Goal: Task Accomplishment & Management: Manage account settings

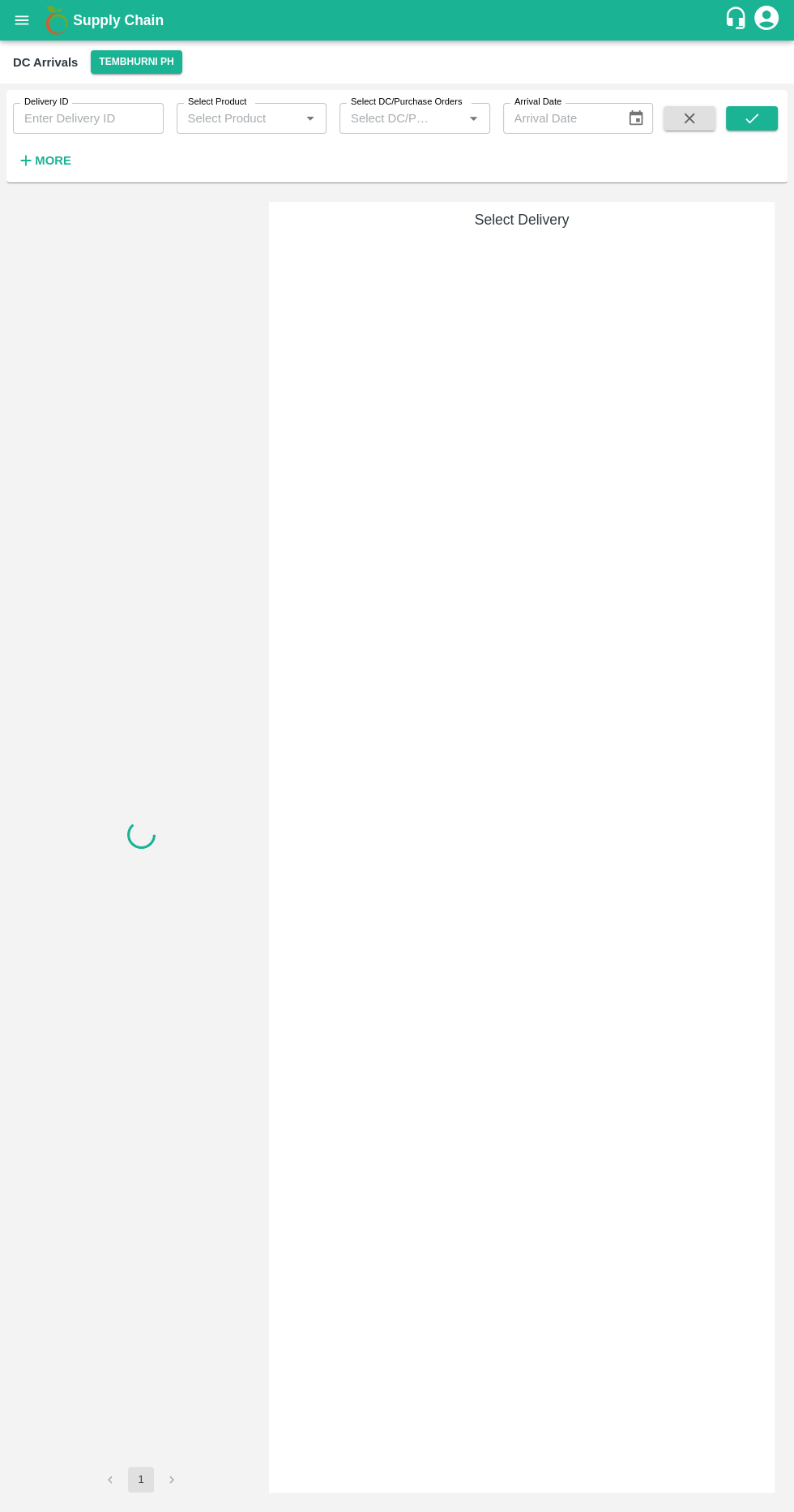
click at [165, 66] on button "Tembhurni PH" at bounding box center [136, 62] width 90 height 23
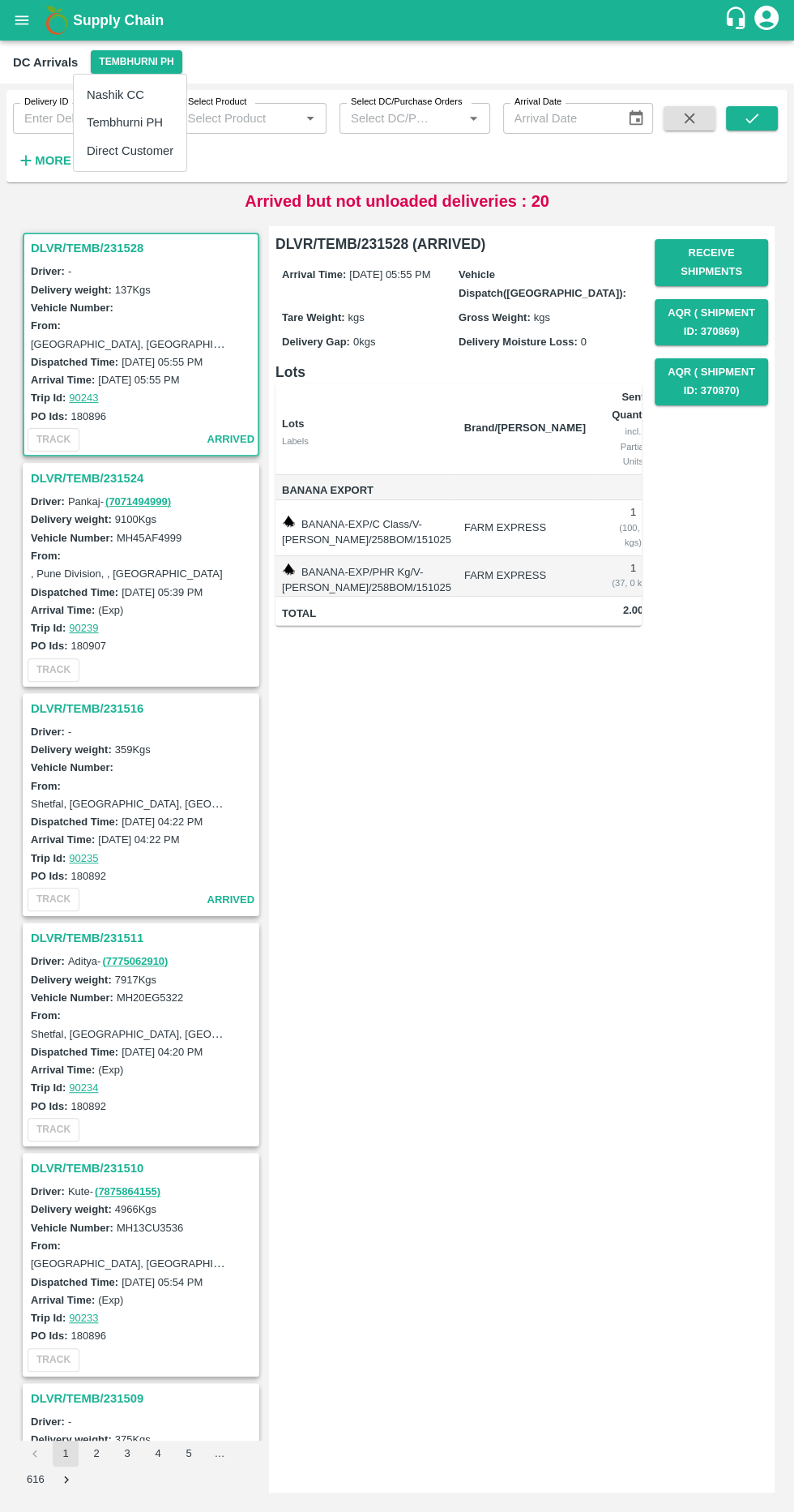
click at [171, 115] on li "Tembhurni PH" at bounding box center [130, 122] width 112 height 28
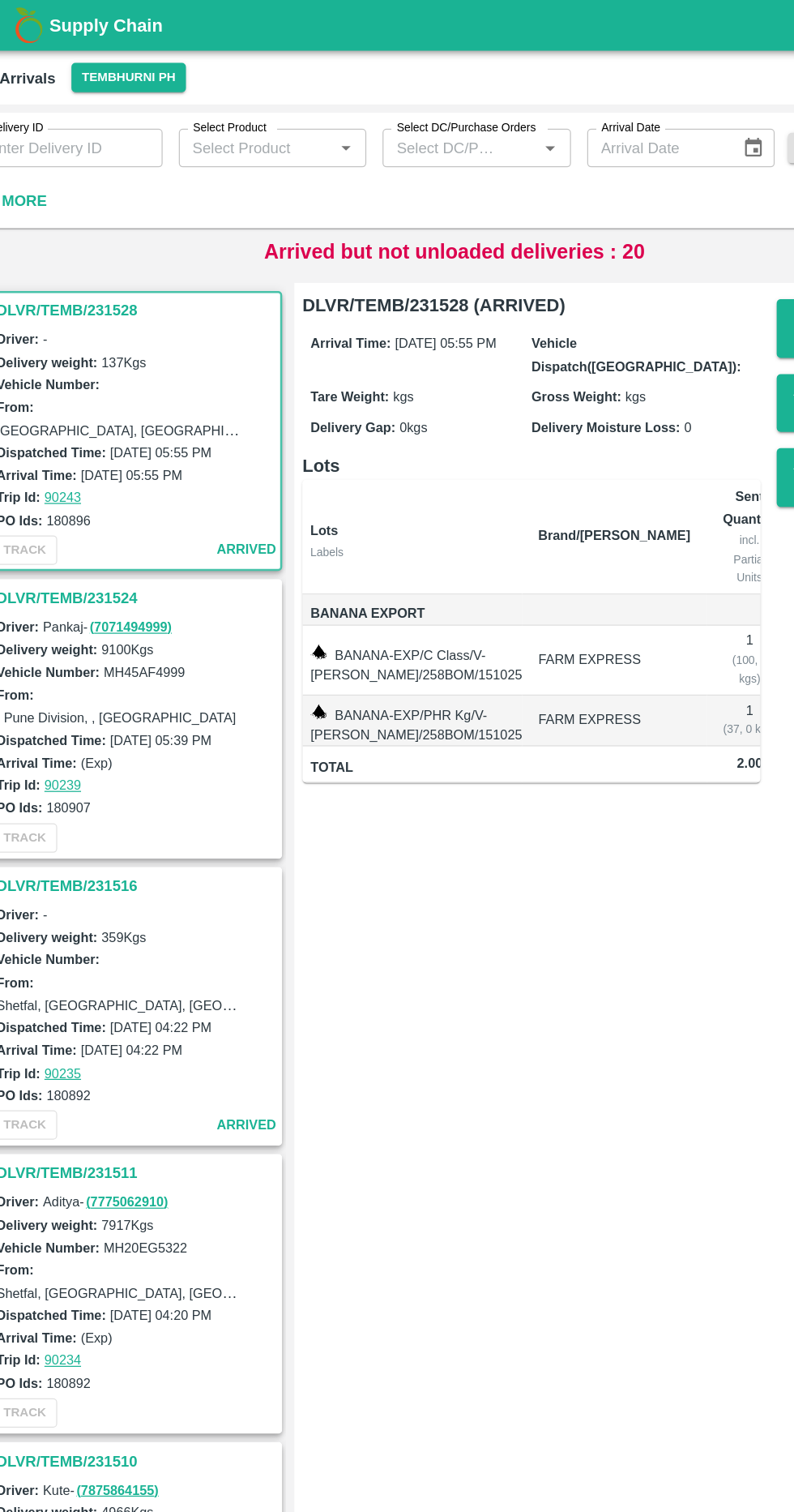
click at [63, 167] on strong "More" at bounding box center [53, 160] width 37 height 12
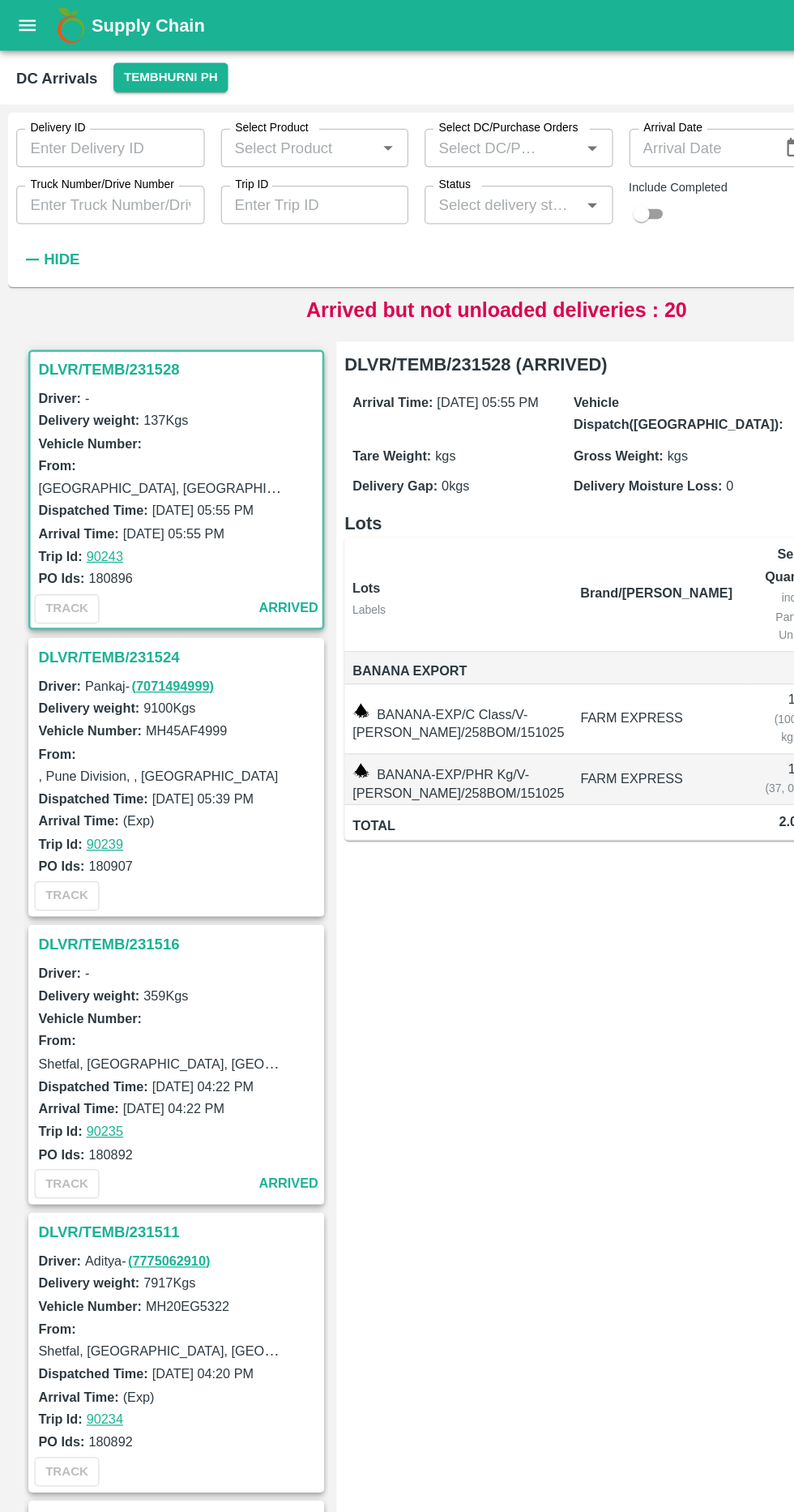
click at [121, 168] on input "Truck Number/Drive Number" at bounding box center [87, 163] width 151 height 31
type input "3780"
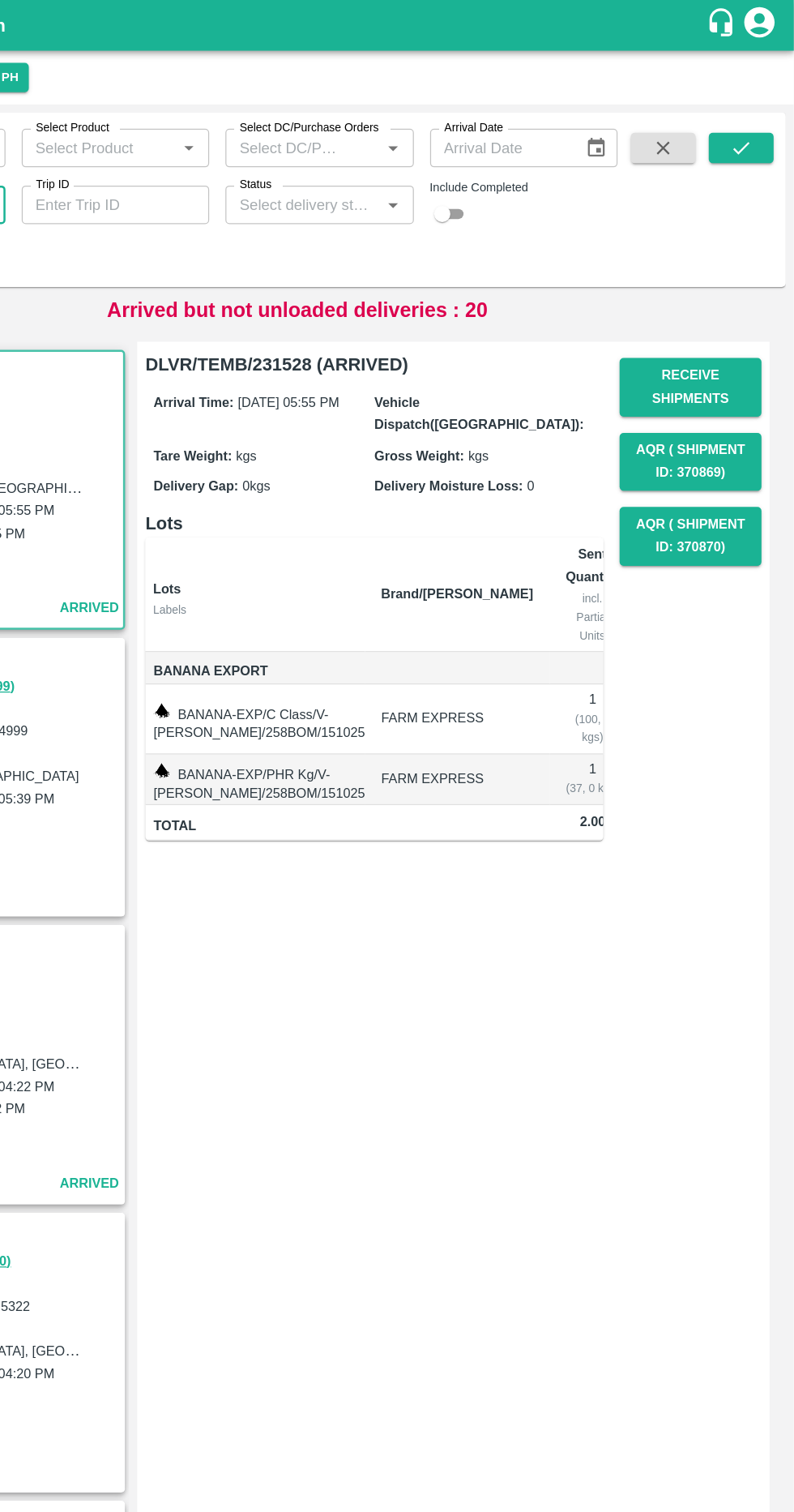
click at [753, 118] on icon "submit" at bounding box center [752, 118] width 12 height 10
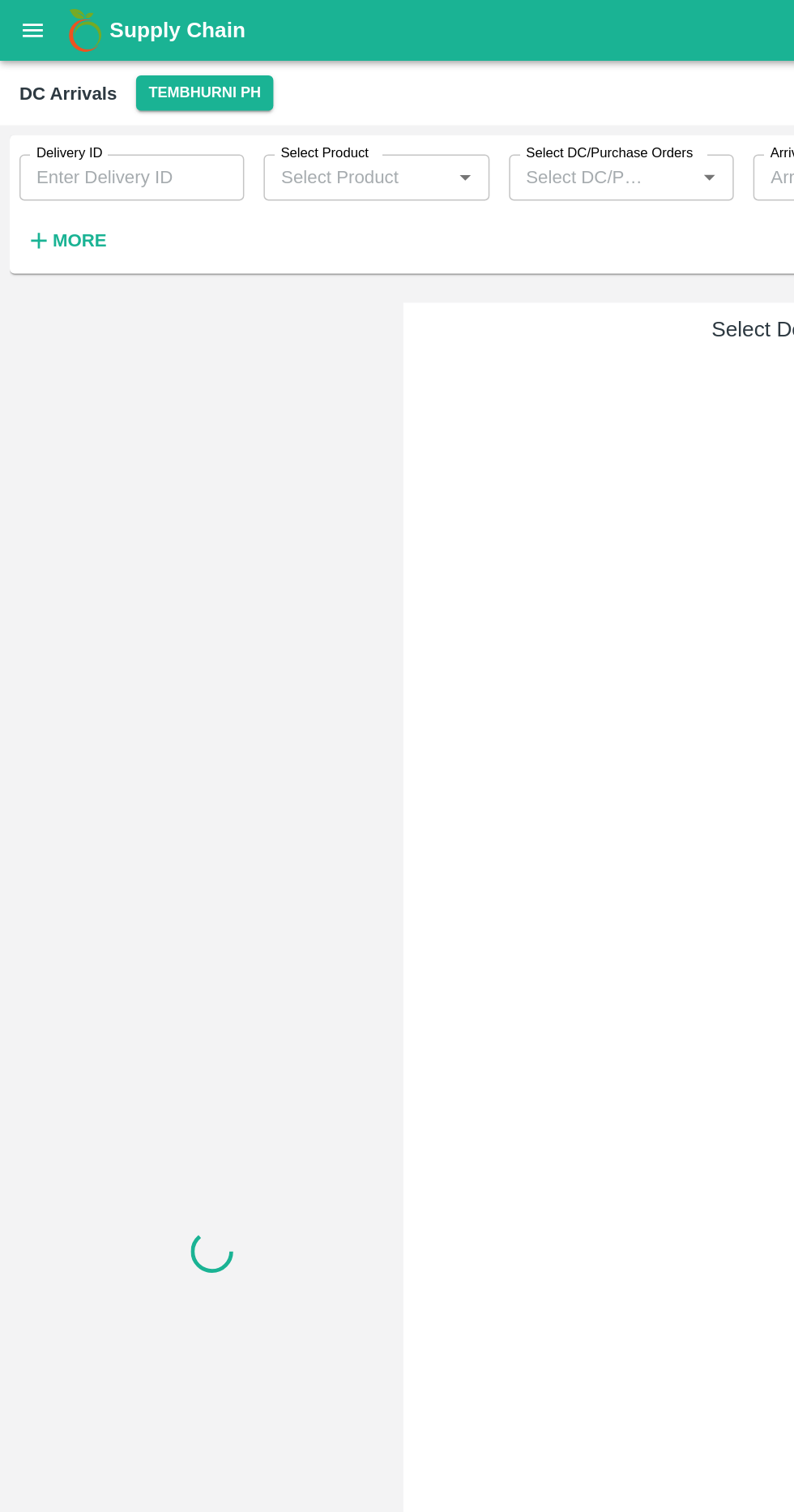
click at [64, 161] on strong "More" at bounding box center [53, 160] width 37 height 12
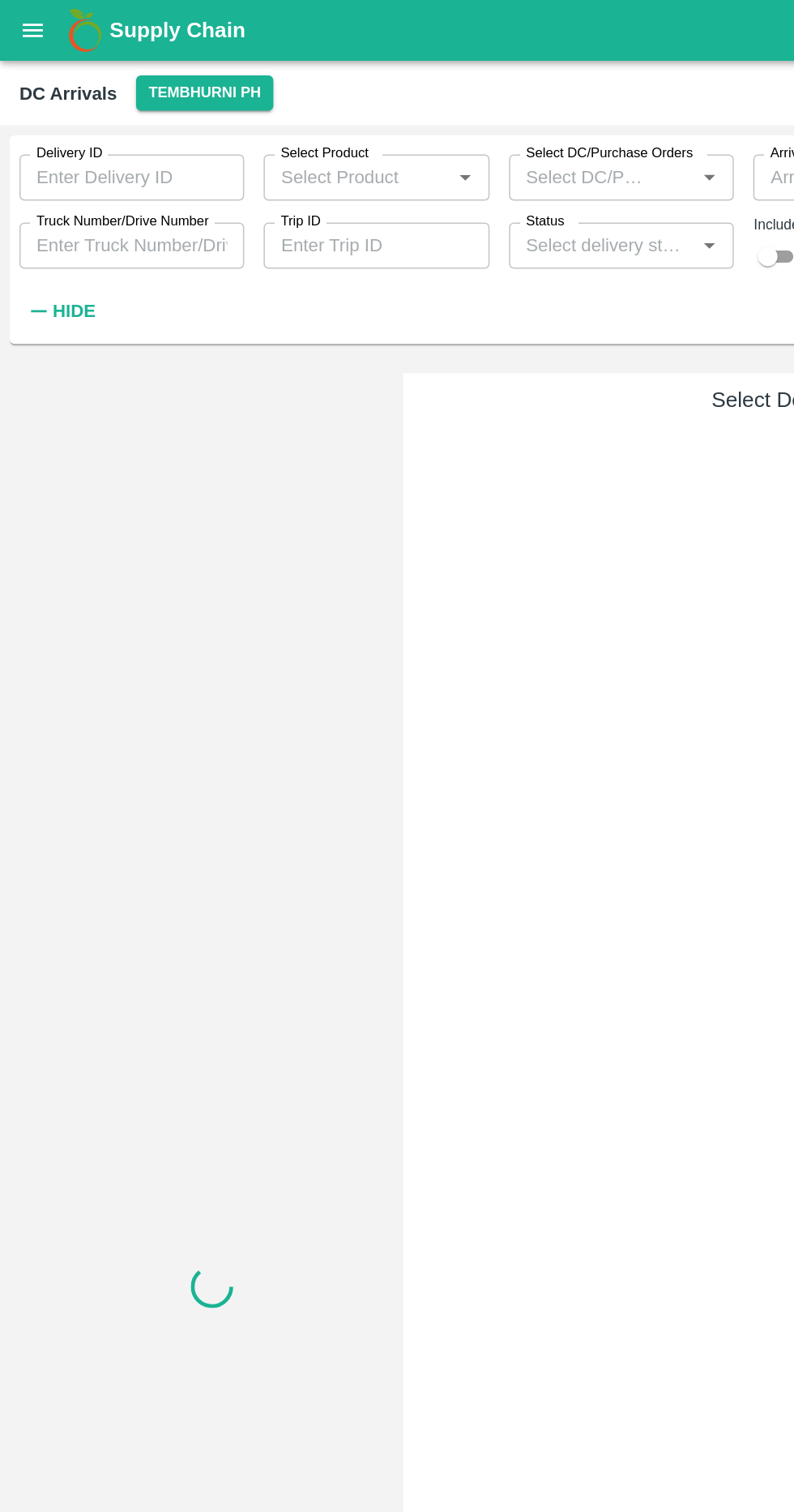
click at [135, 162] on input "Truck Number/Drive Number" at bounding box center [87, 163] width 150 height 31
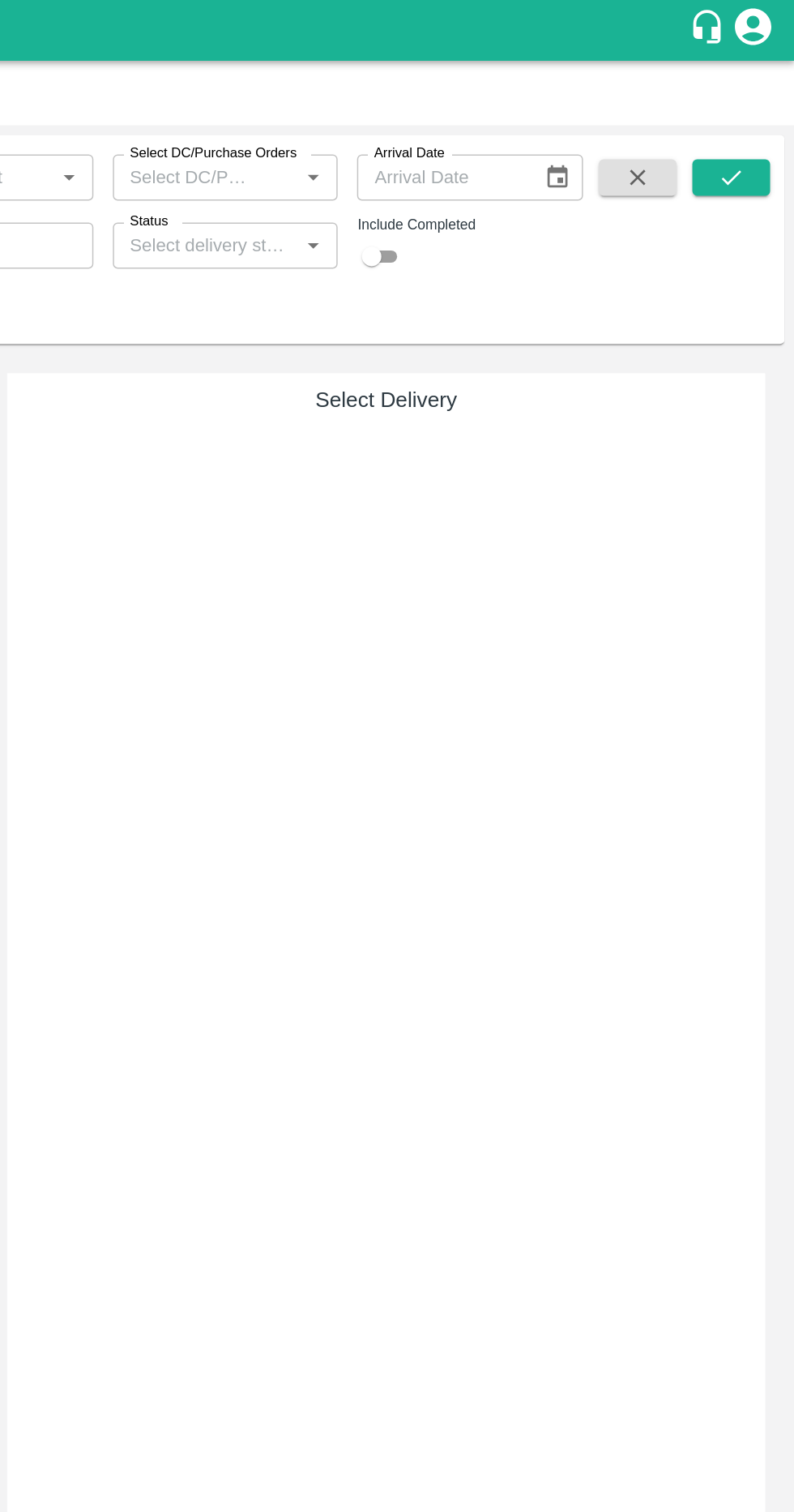
click at [762, 124] on button "submit" at bounding box center [753, 117] width 52 height 24
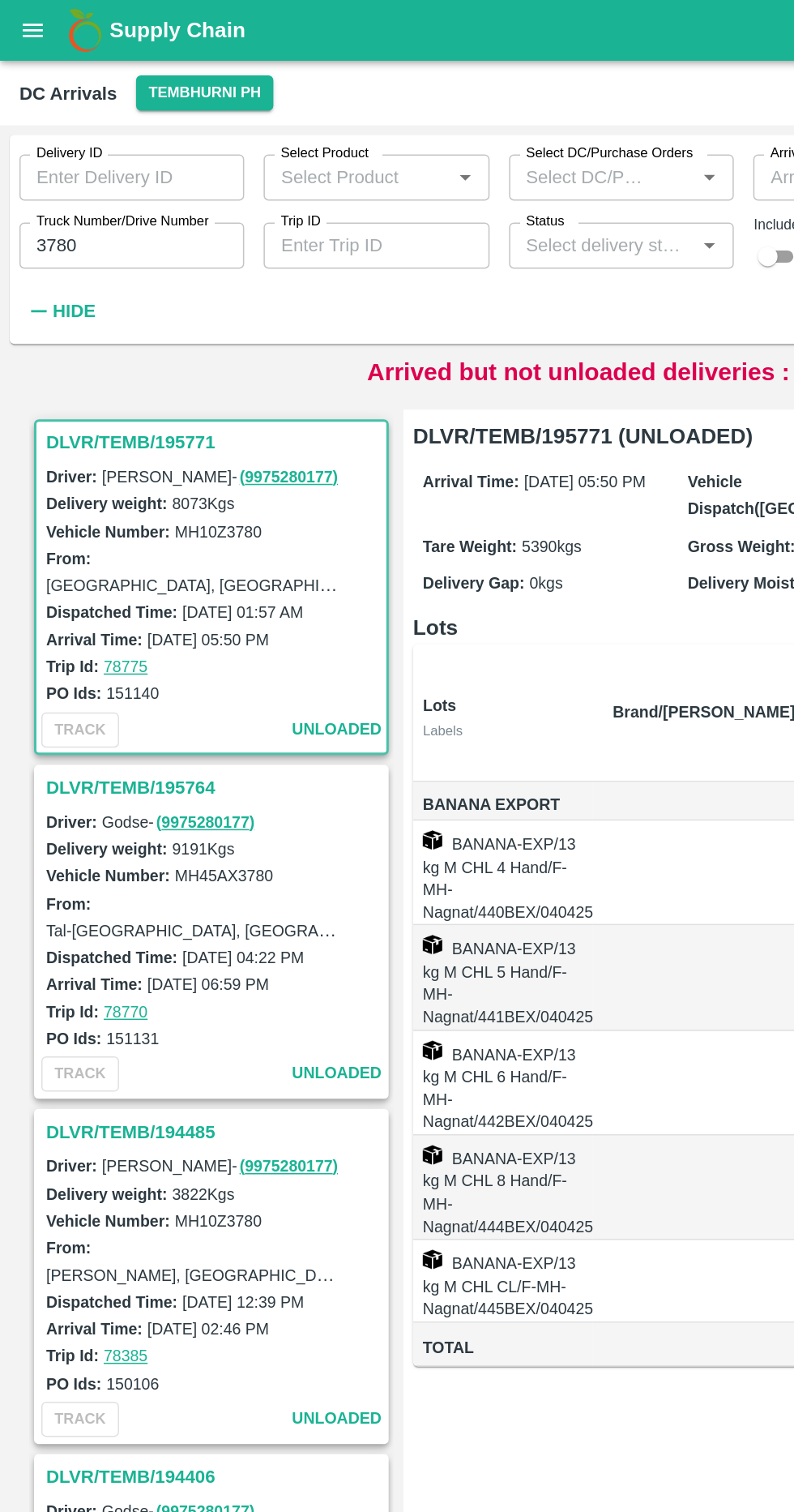
click at [91, 178] on input "3780" at bounding box center [87, 163] width 150 height 31
type input "3"
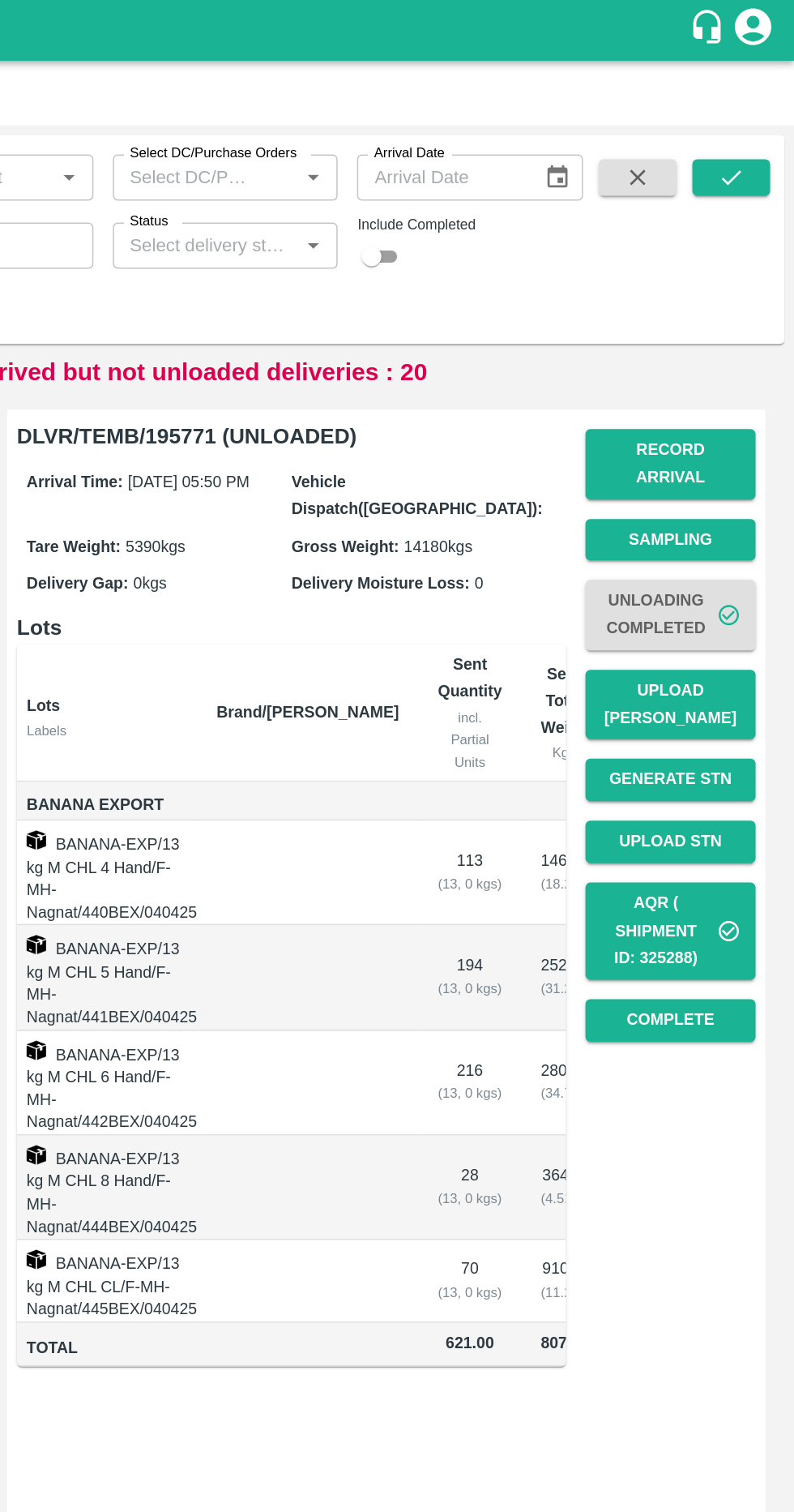
type input "7172"
click at [756, 127] on icon "submit" at bounding box center [752, 118] width 18 height 18
click at [768, 108] on button "submit" at bounding box center [753, 117] width 52 height 24
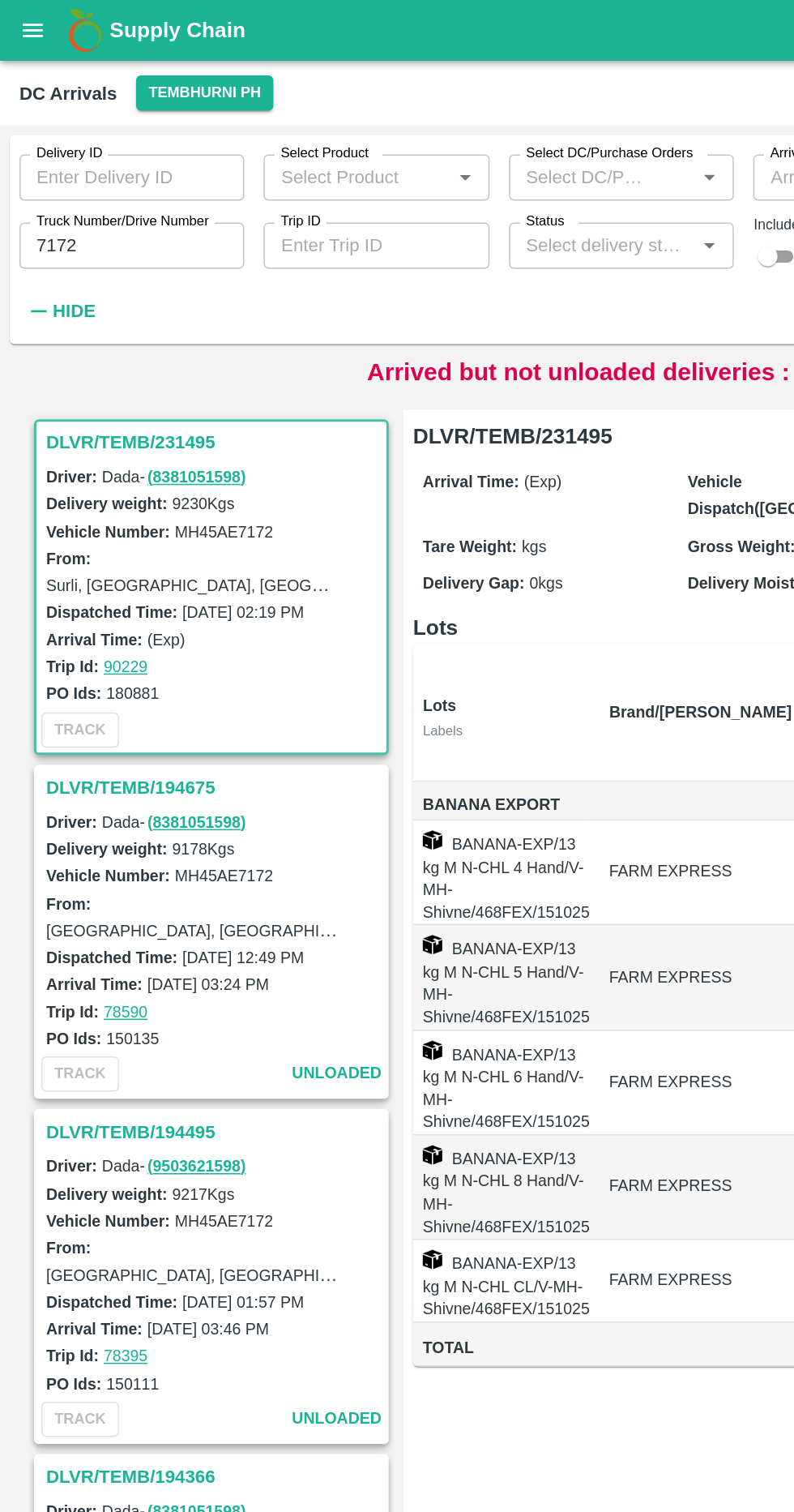
click at [111, 285] on h3 "DLVR/TEMB/231495" at bounding box center [143, 295] width 225 height 21
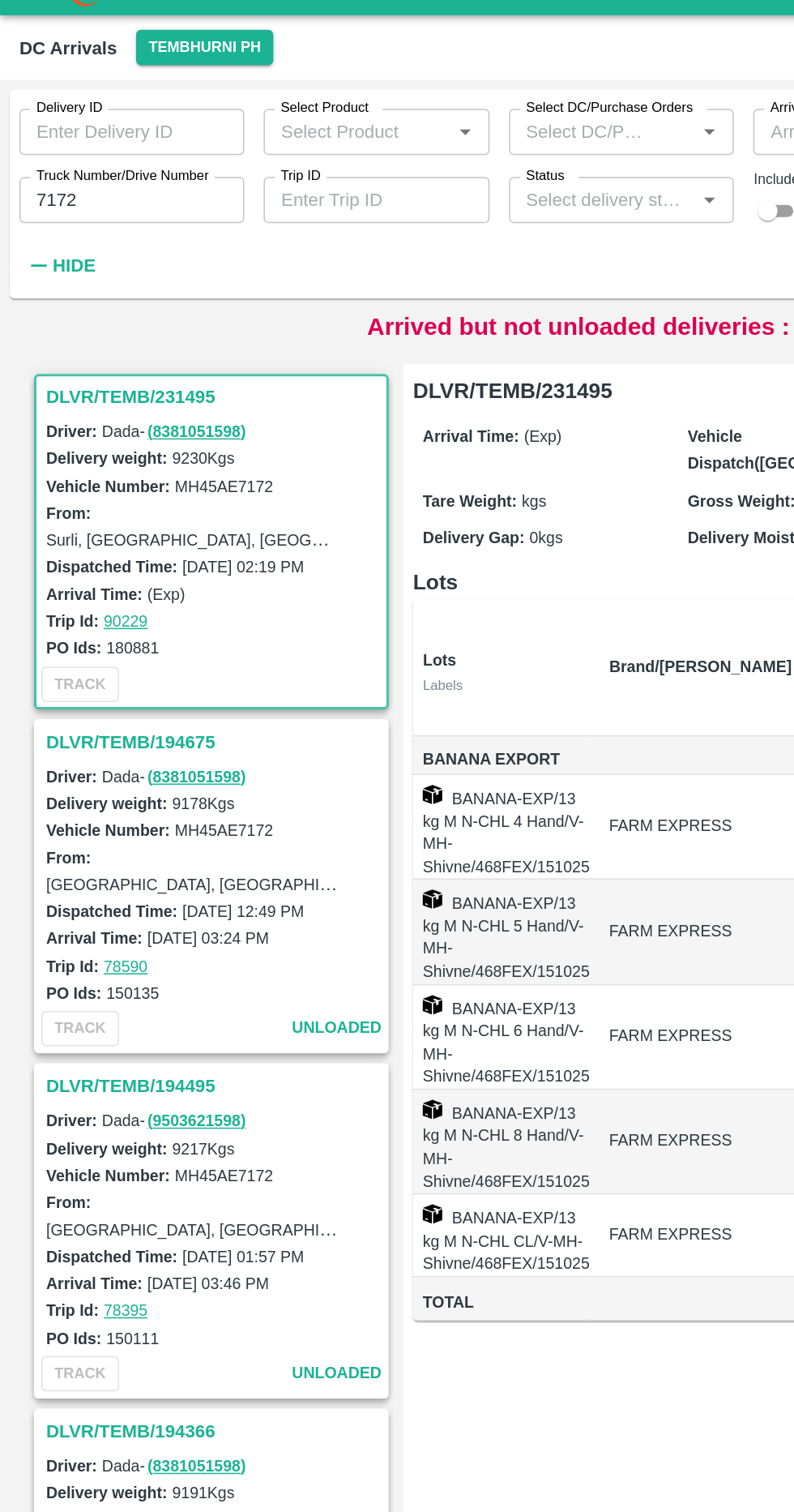
scroll to position [7, 0]
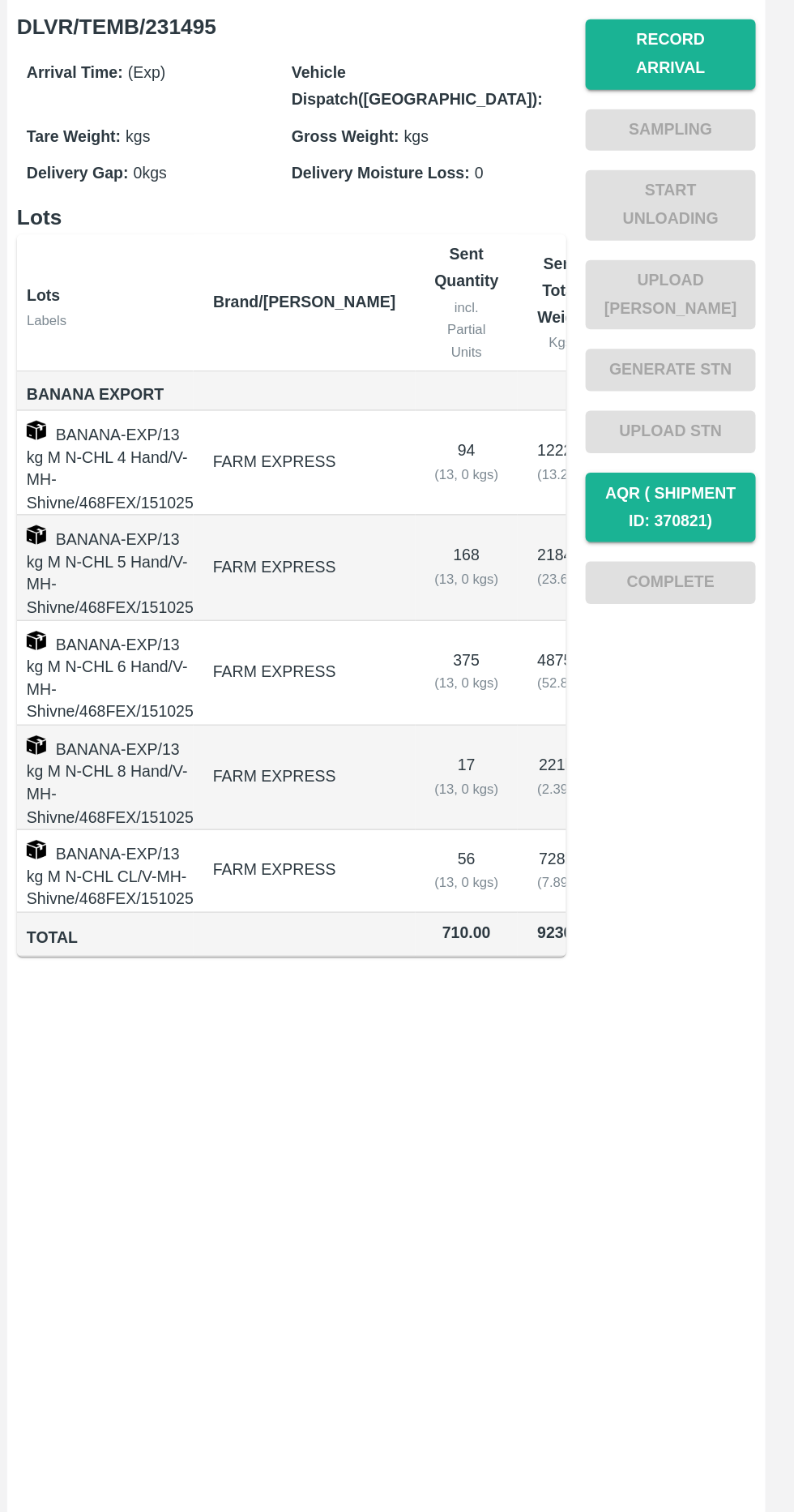
click at [521, 970] on div "DLVR/TEMB/231495 Arrival Time: (Exp) Vehicle Dispatch(DC): Tare Weight: kgs Gro…" at bounding box center [522, 882] width 506 height 1219
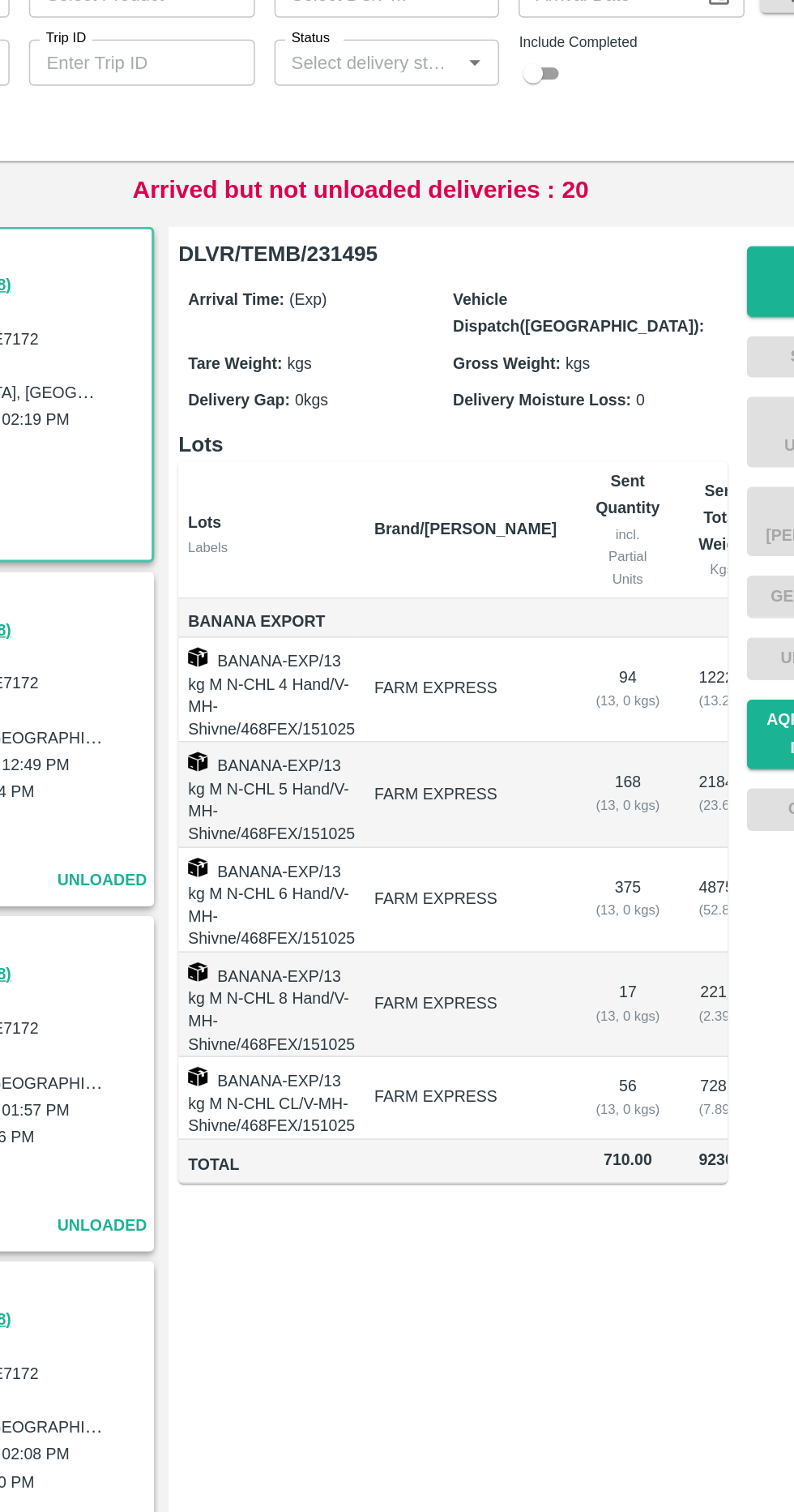
click at [541, 498] on th "Sent Quantity incl. Partial Units" at bounding box center [576, 475] width 69 height 91
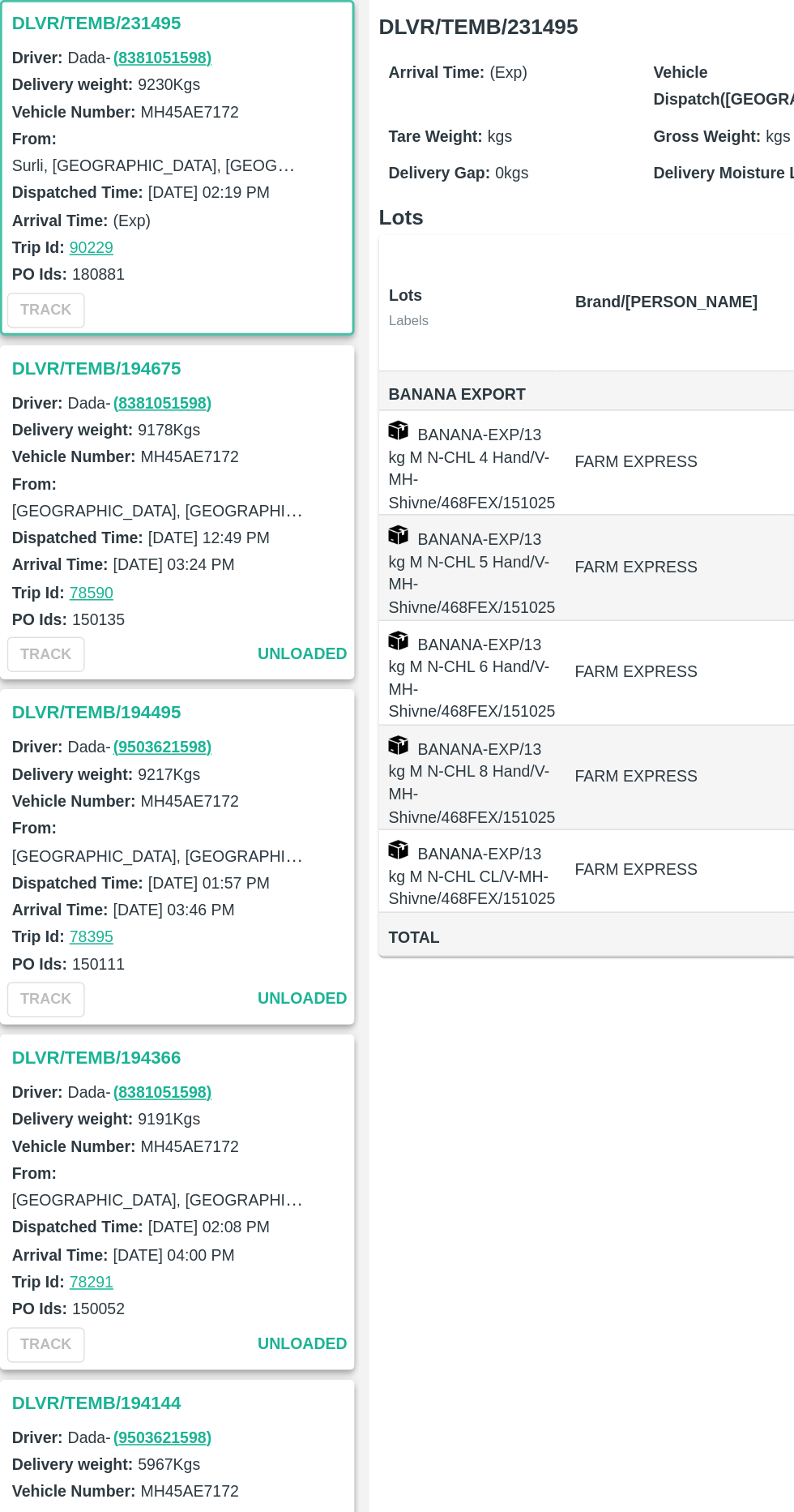
scroll to position [0, 87]
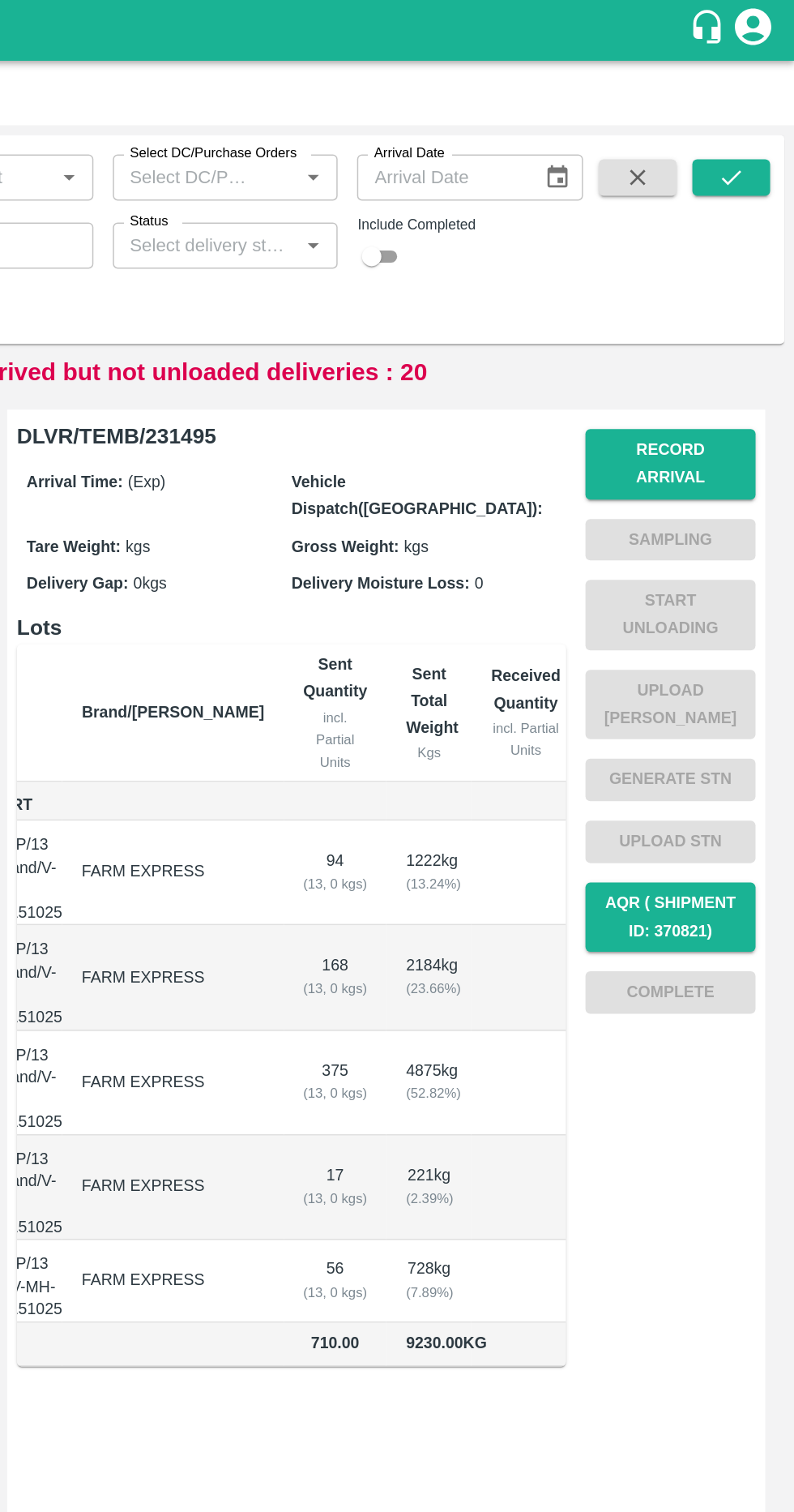
click at [737, 295] on button "Record Arrival" at bounding box center [711, 310] width 113 height 47
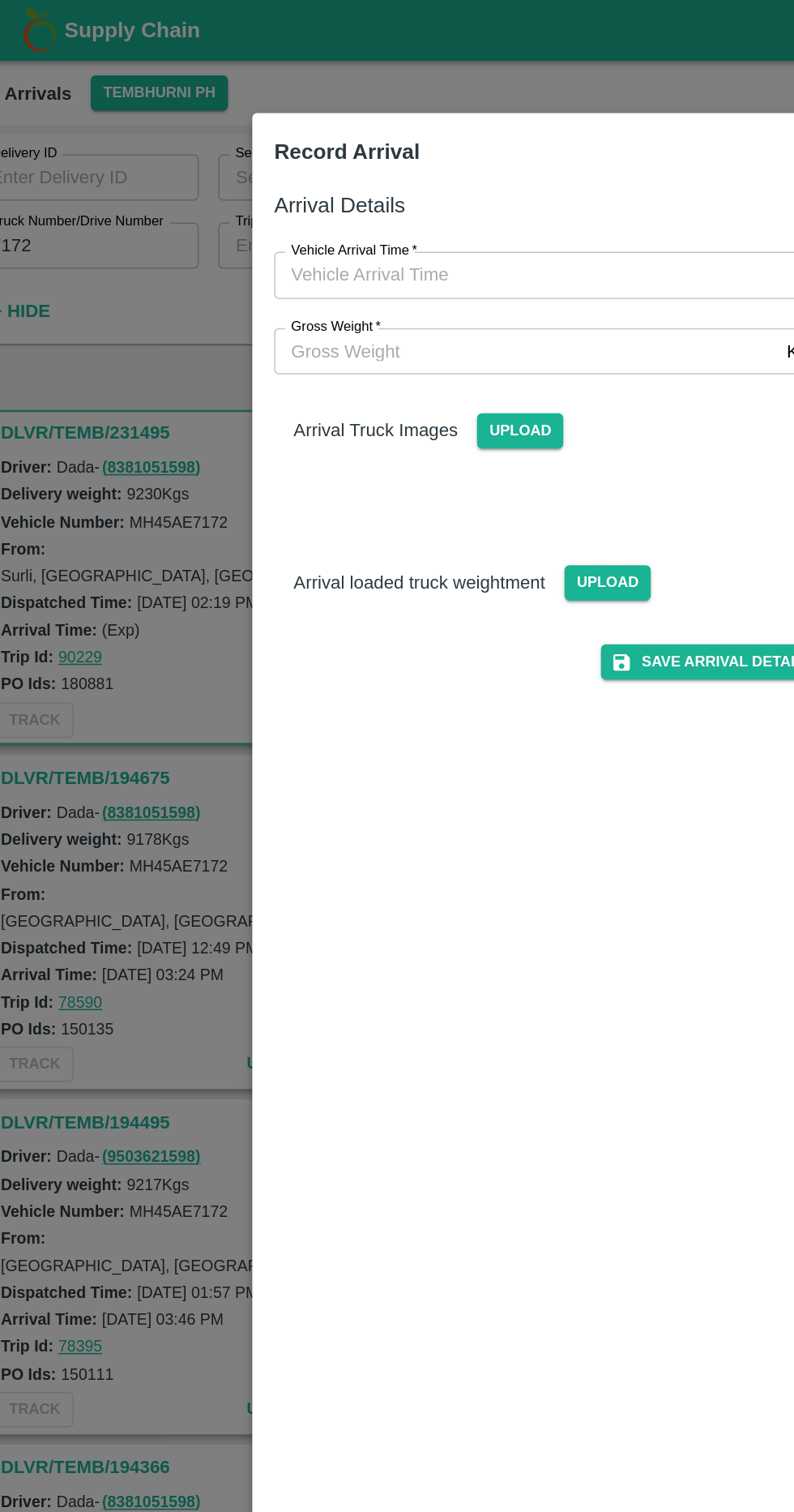
click at [375, 292] on span "Upload" at bounding box center [378, 287] width 58 height 23
click at [0, 0] on input "Upload" at bounding box center [0, 0] width 0 height 0
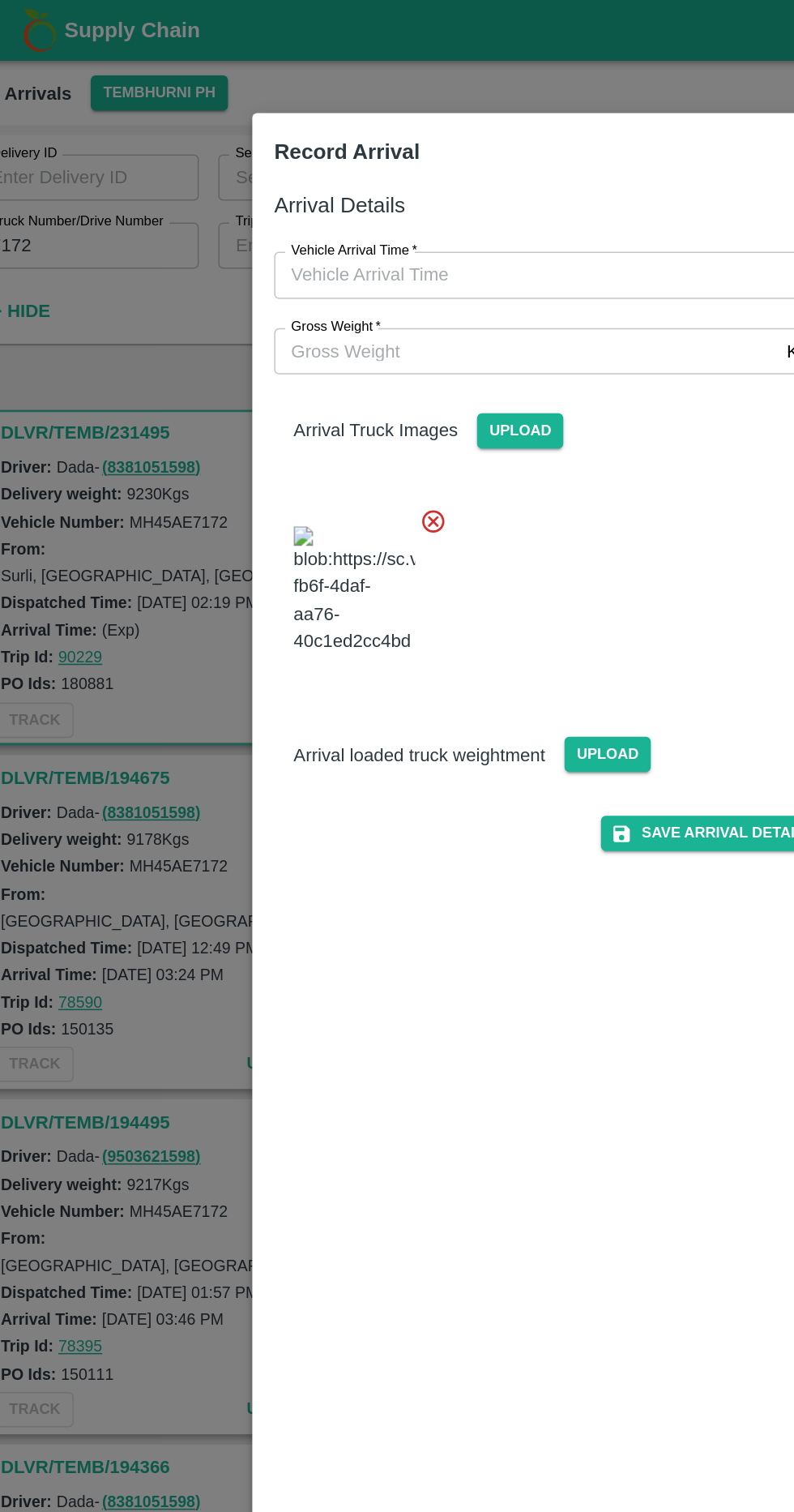
click at [408, 179] on input "Vehicle Arrival Time   *" at bounding box center [391, 184] width 357 height 31
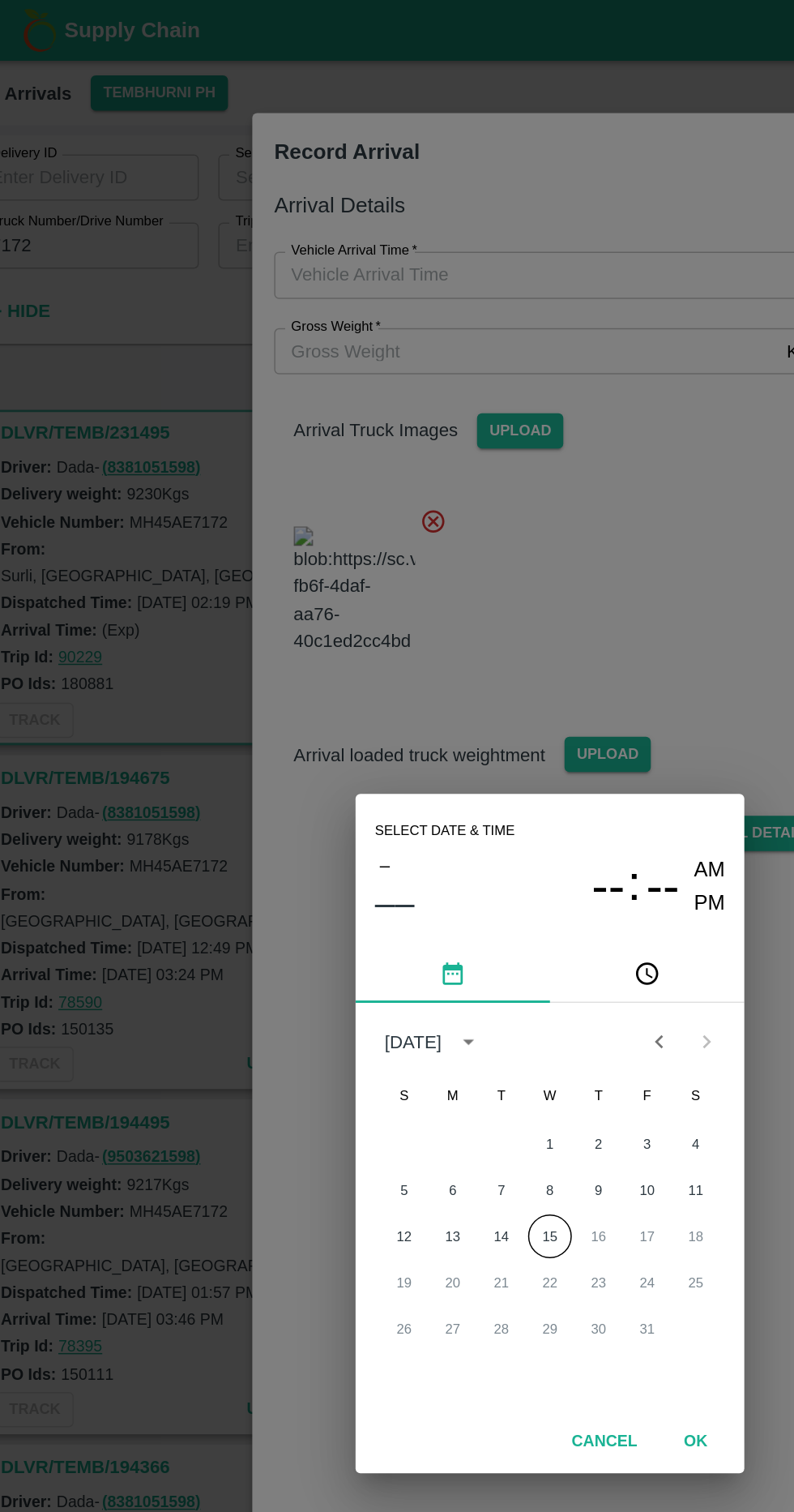
click at [395, 824] on button "15" at bounding box center [397, 824] width 29 height 29
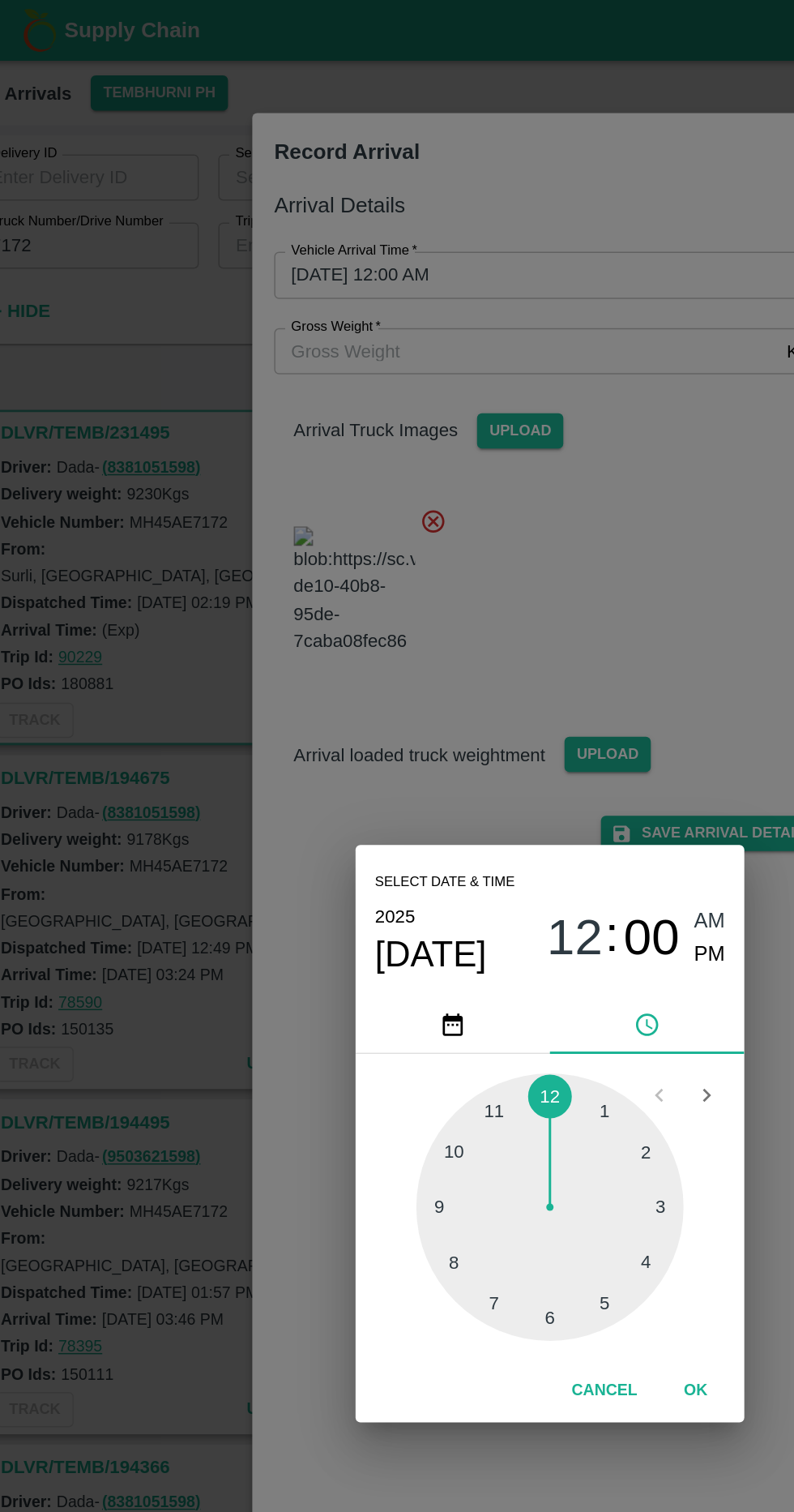
click at [477, 814] on div at bounding box center [397, 806] width 179 height 179
click at [346, 768] on div at bounding box center [397, 806] width 179 height 179
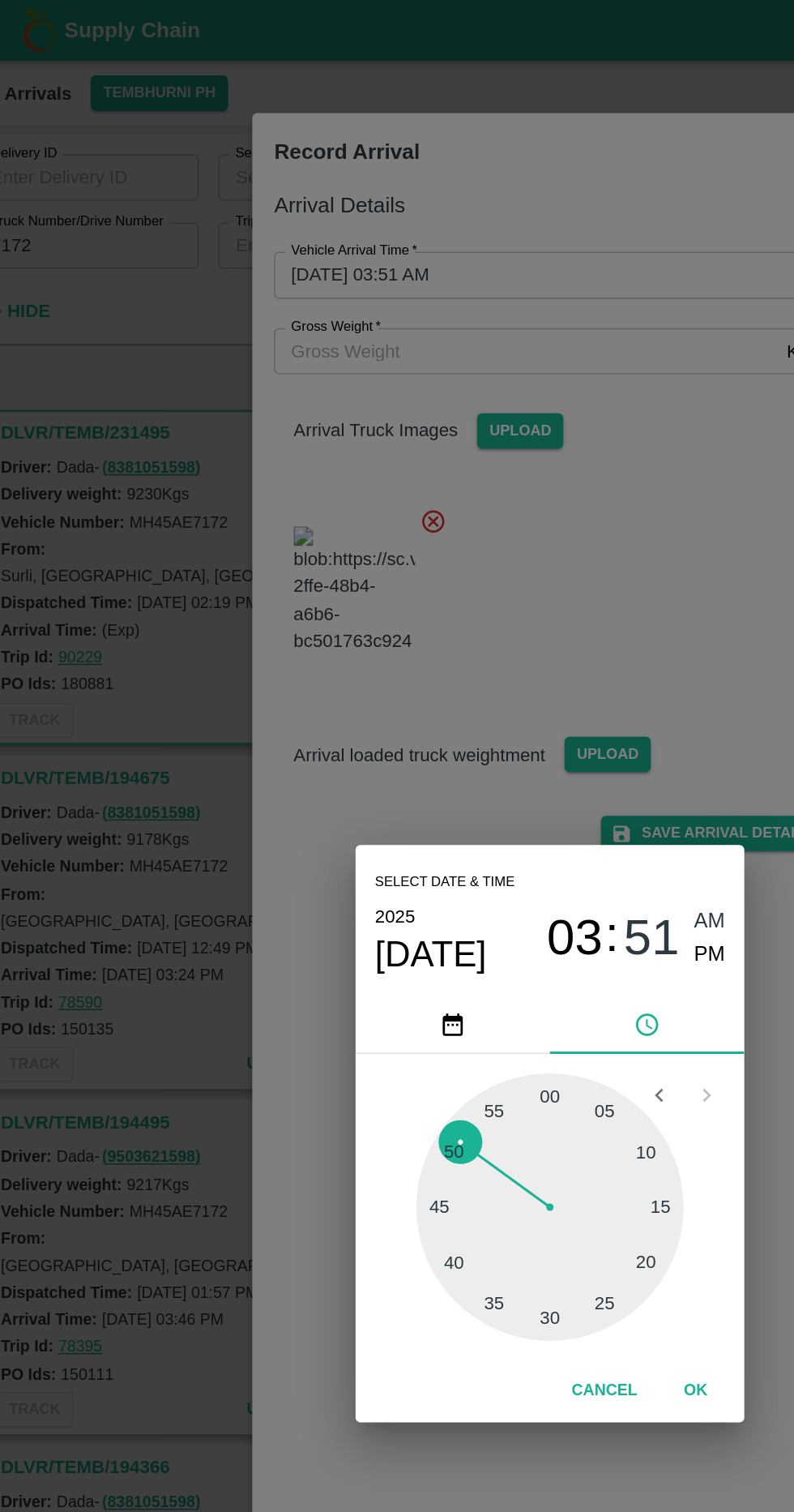
click at [508, 643] on span "PM" at bounding box center [505, 636] width 21 height 22
type input "[DATE] 03:51 PM"
click at [496, 929] on button "OK" at bounding box center [494, 928] width 52 height 29
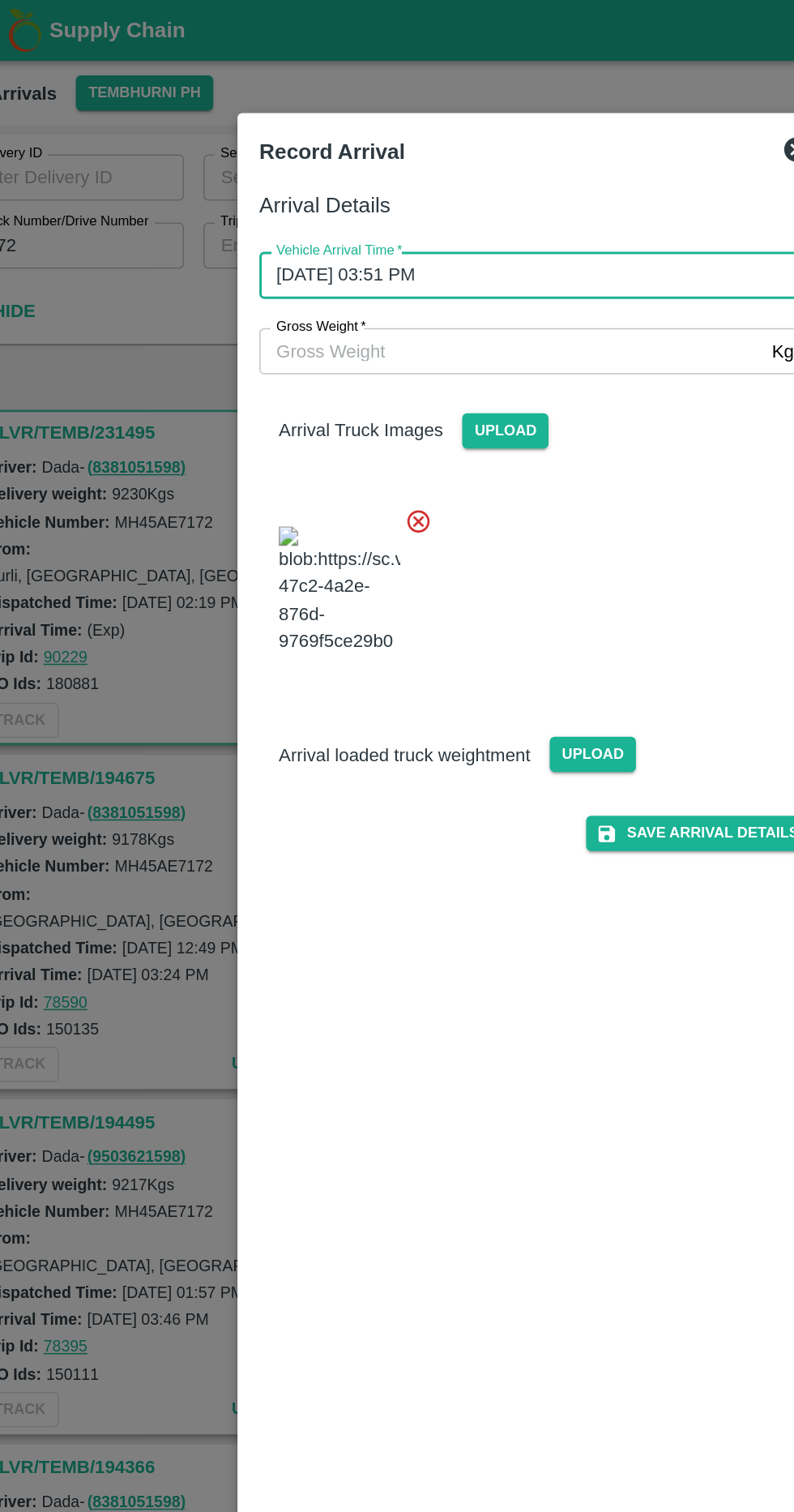
click at [439, 231] on input "Gross Weight   *" at bounding box center [381, 235] width 335 height 31
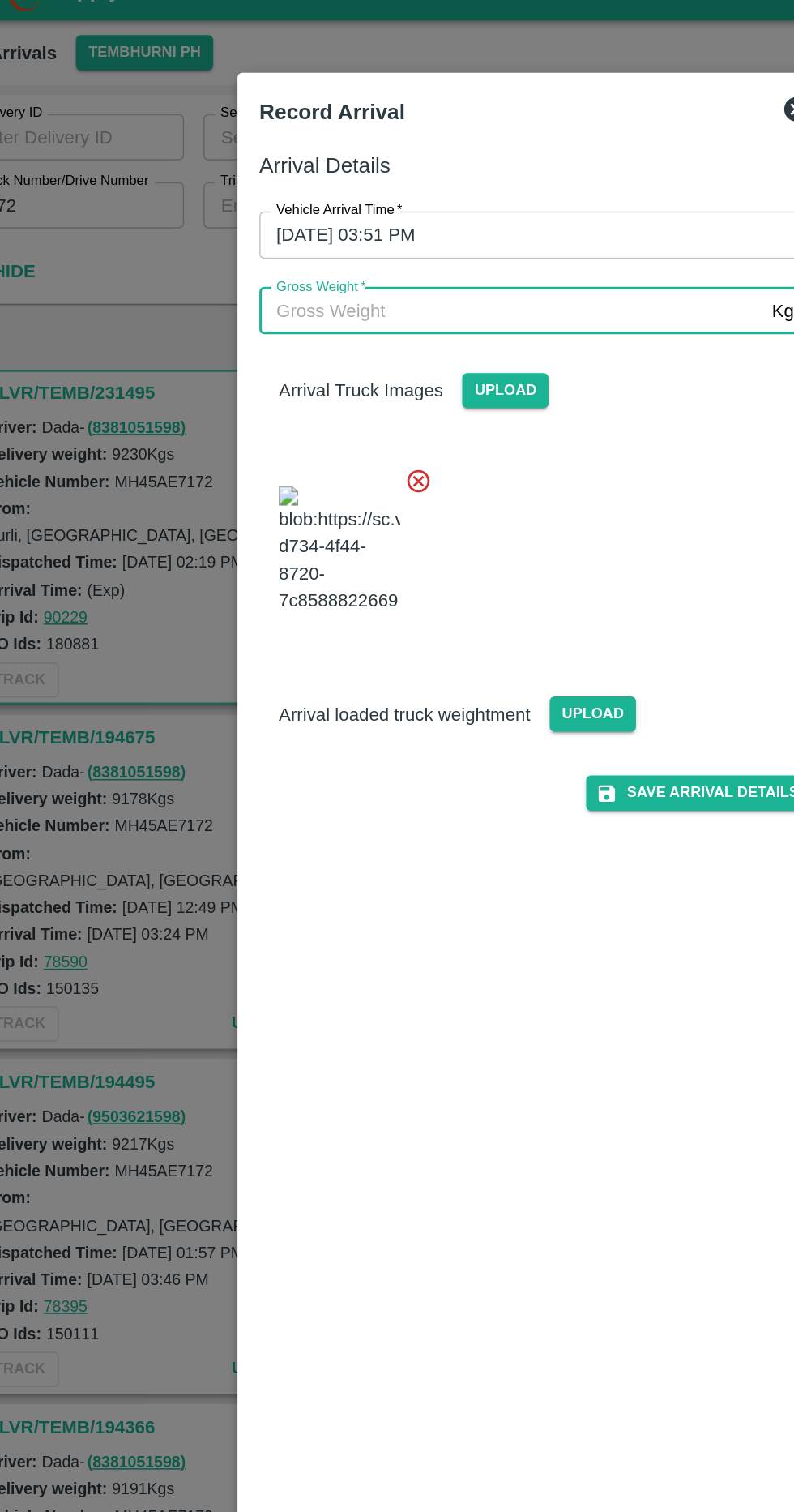
click at [435, 234] on input "Gross Weight   *" at bounding box center [381, 235] width 335 height 31
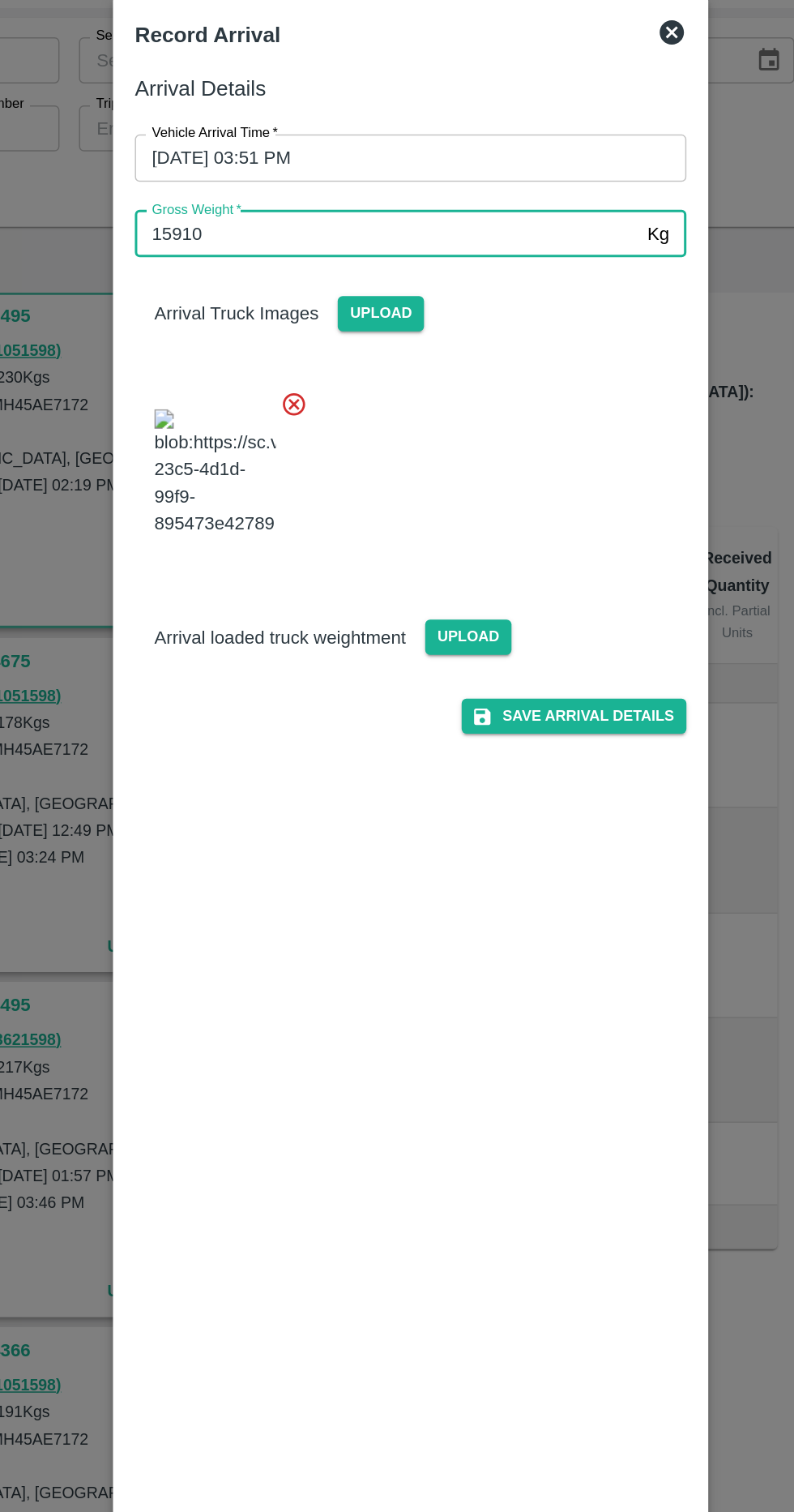
type input "15910"
click at [453, 514] on span "Upload" at bounding box center [435, 503] width 58 height 23
click at [0, 0] on input "Upload" at bounding box center [0, 0] width 0 height 0
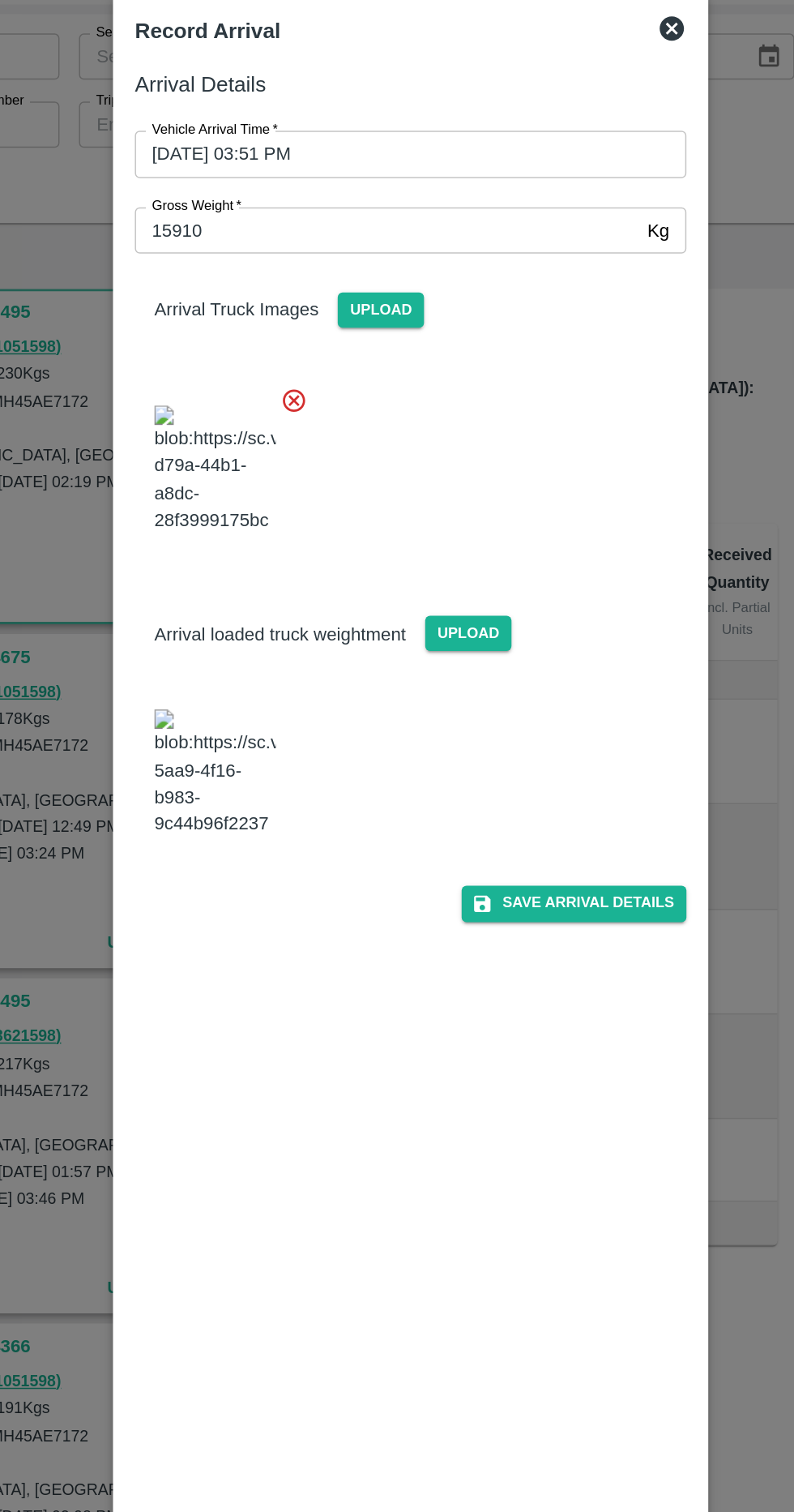
click at [463, 803] on div "Arrival Details Vehicle Arrival Time   * [DATE] 03:51 PM Vehicle Arrival Time G…" at bounding box center [397, 774] width 381 height 1309
click at [546, 695] on button "Save Arrival Details" at bounding box center [507, 682] width 150 height 23
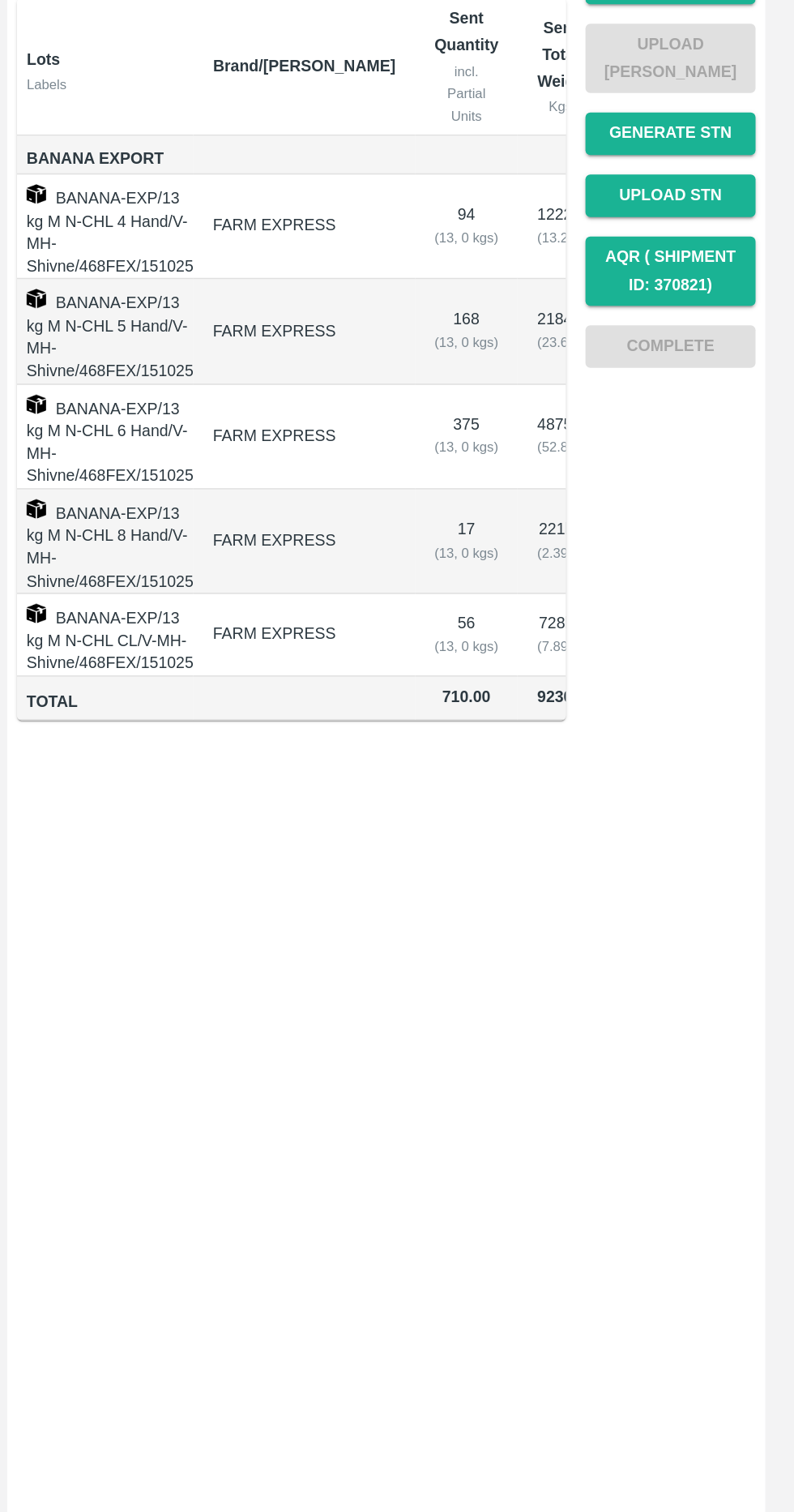
scroll to position [0, 0]
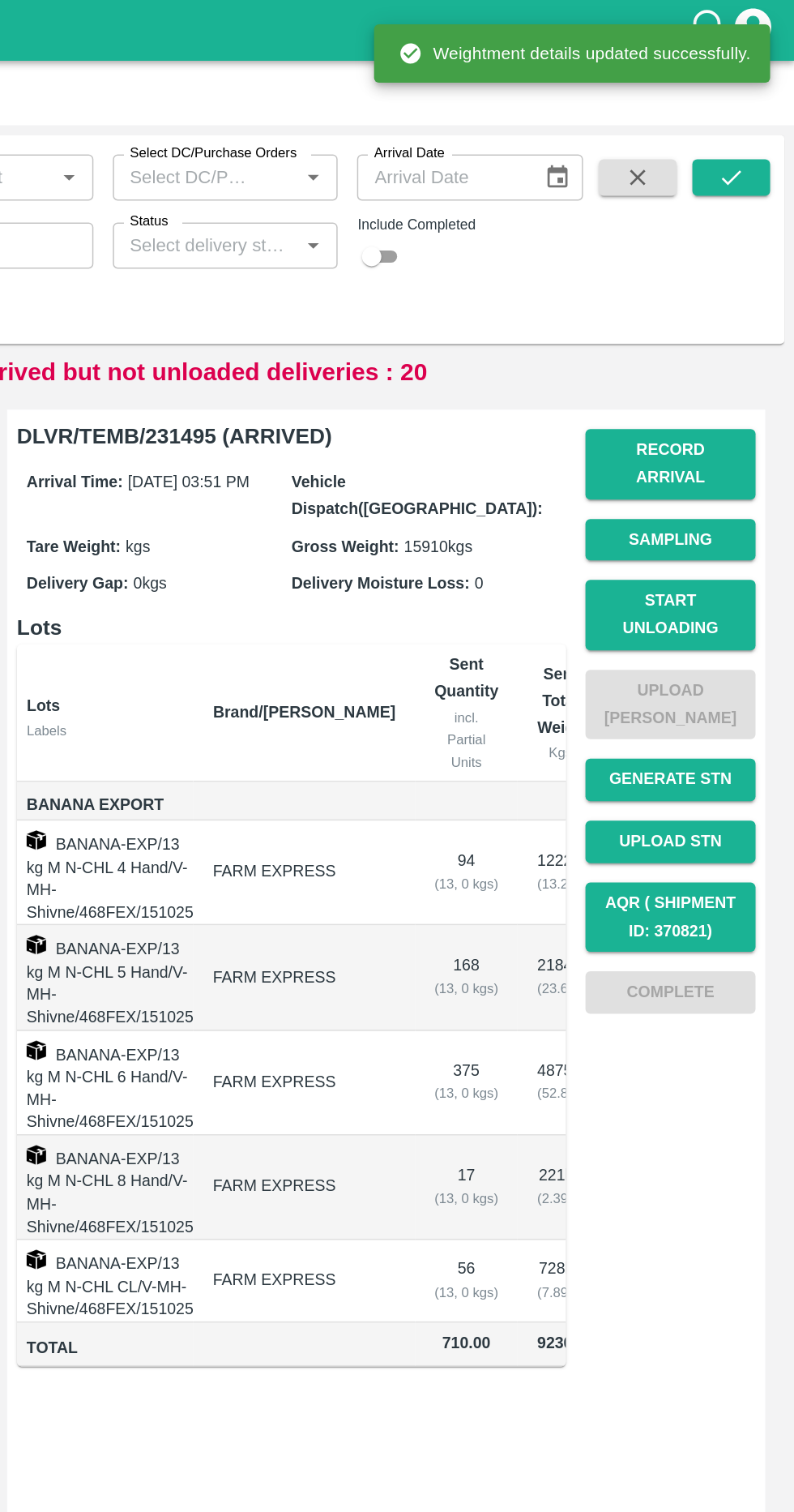
click at [745, 400] on button "Start Unloading" at bounding box center [711, 409] width 113 height 47
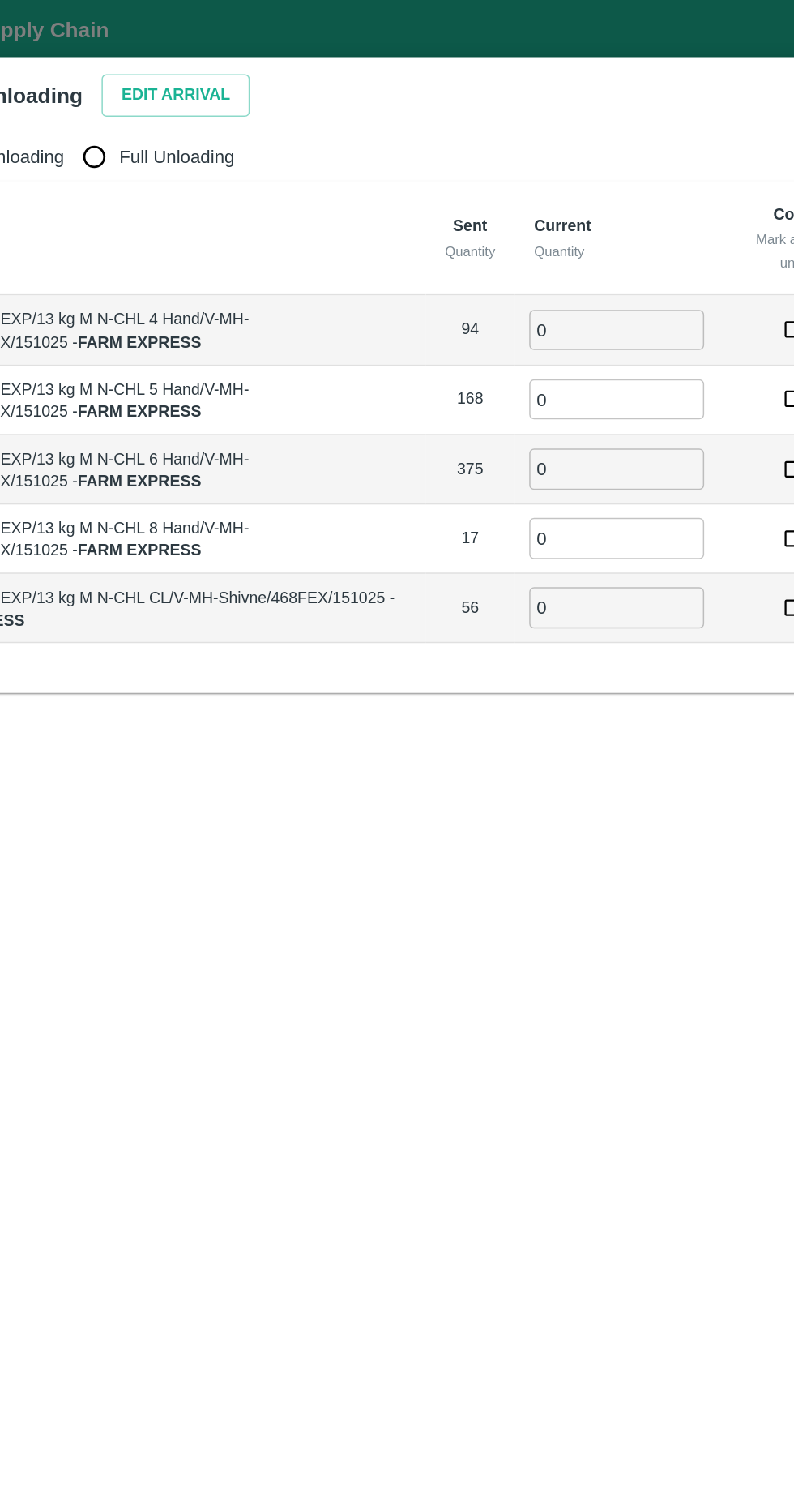
click at [214, 94] on label "Full Unloading" at bounding box center [192, 105] width 110 height 33
click at [170, 94] on input "Full Unloading" at bounding box center [154, 105] width 33 height 33
radio input "true"
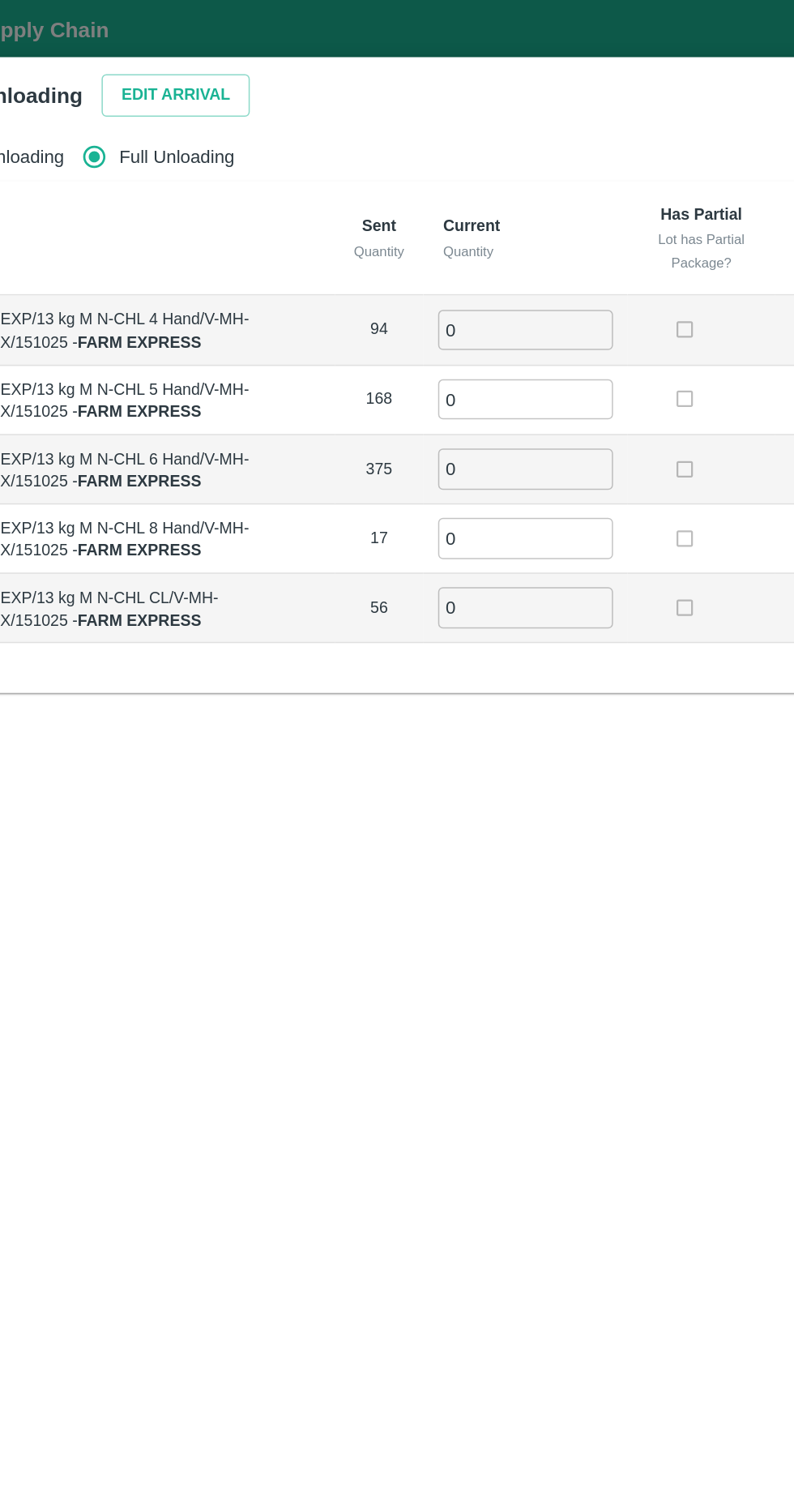
click at [225, 59] on button "Edit Arrival" at bounding box center [208, 63] width 99 height 29
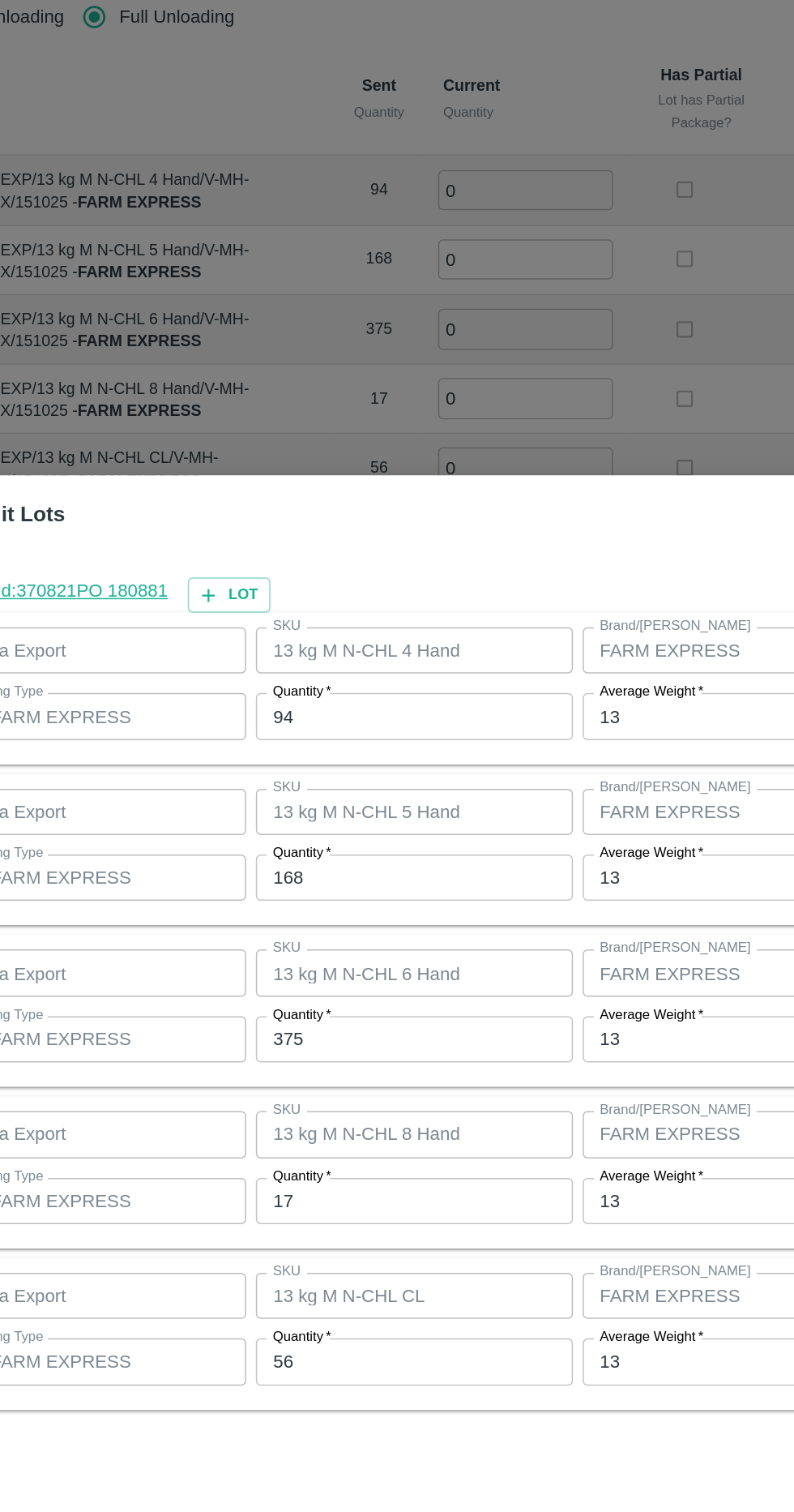
click at [397, 571] on input "94" at bounding box center [367, 571] width 211 height 31
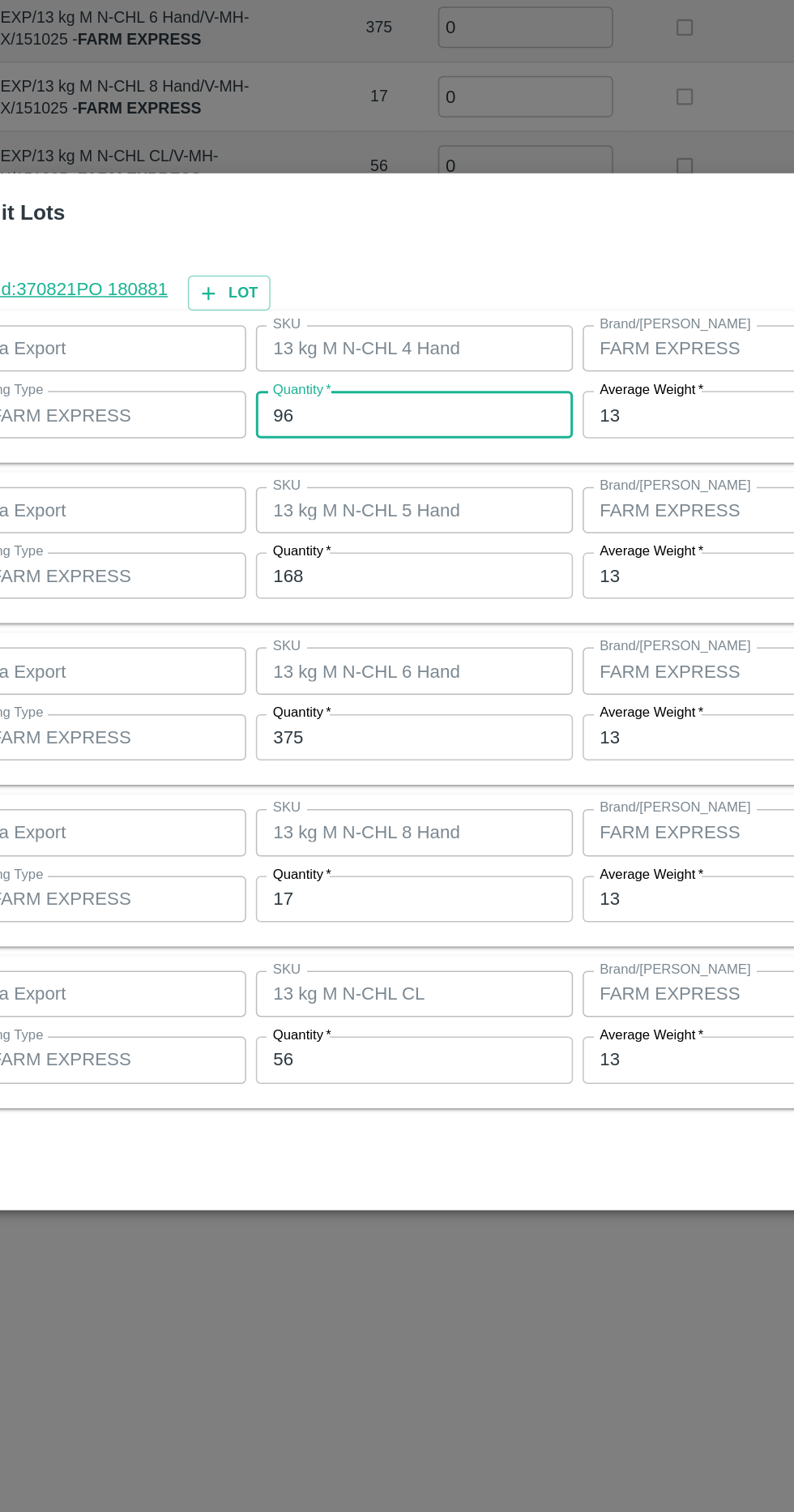
type input "96"
click at [320, 680] on input "168" at bounding box center [367, 679] width 211 height 31
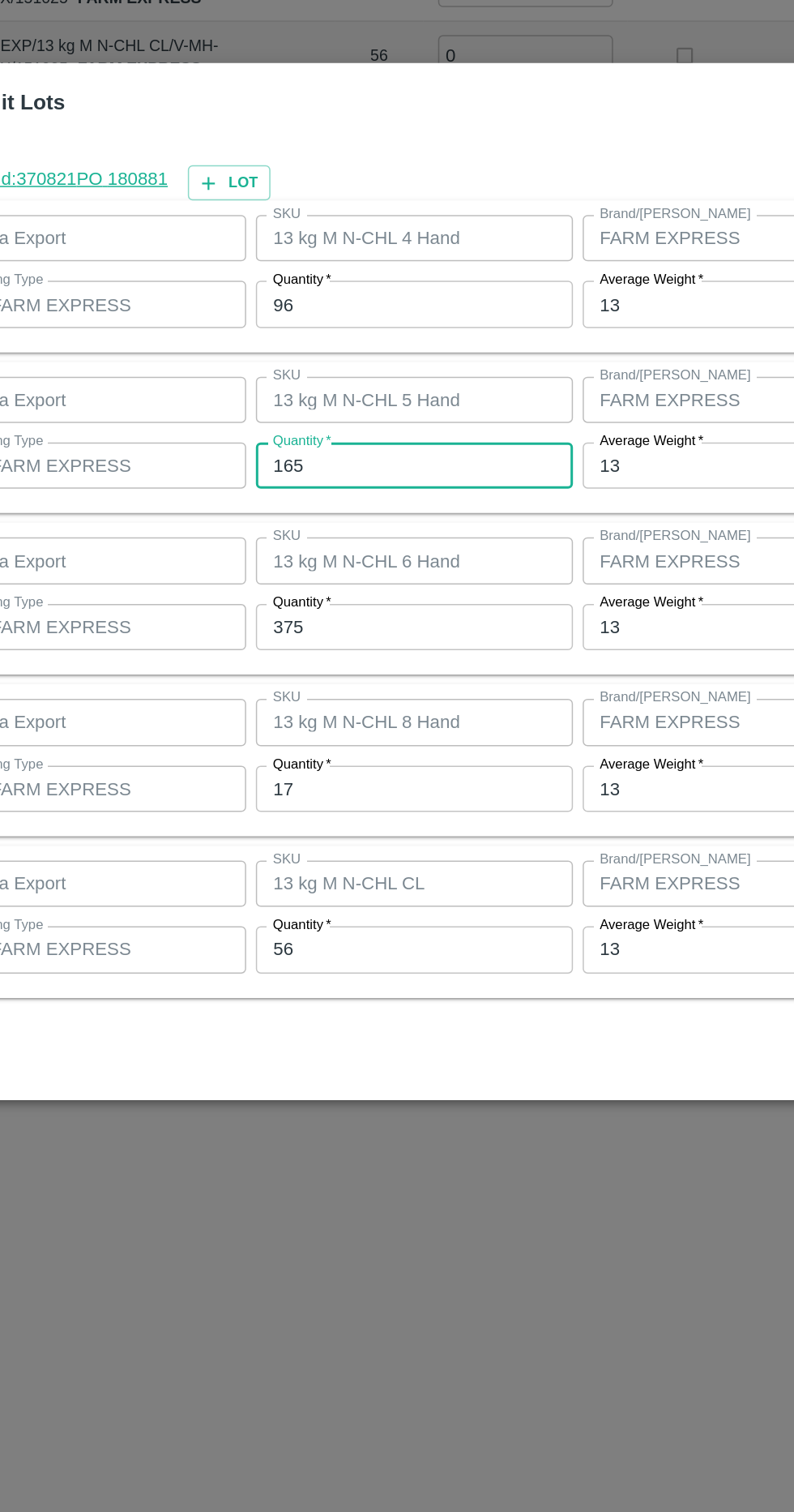
type input "165"
click at [417, 787] on input "375" at bounding box center [367, 786] width 211 height 31
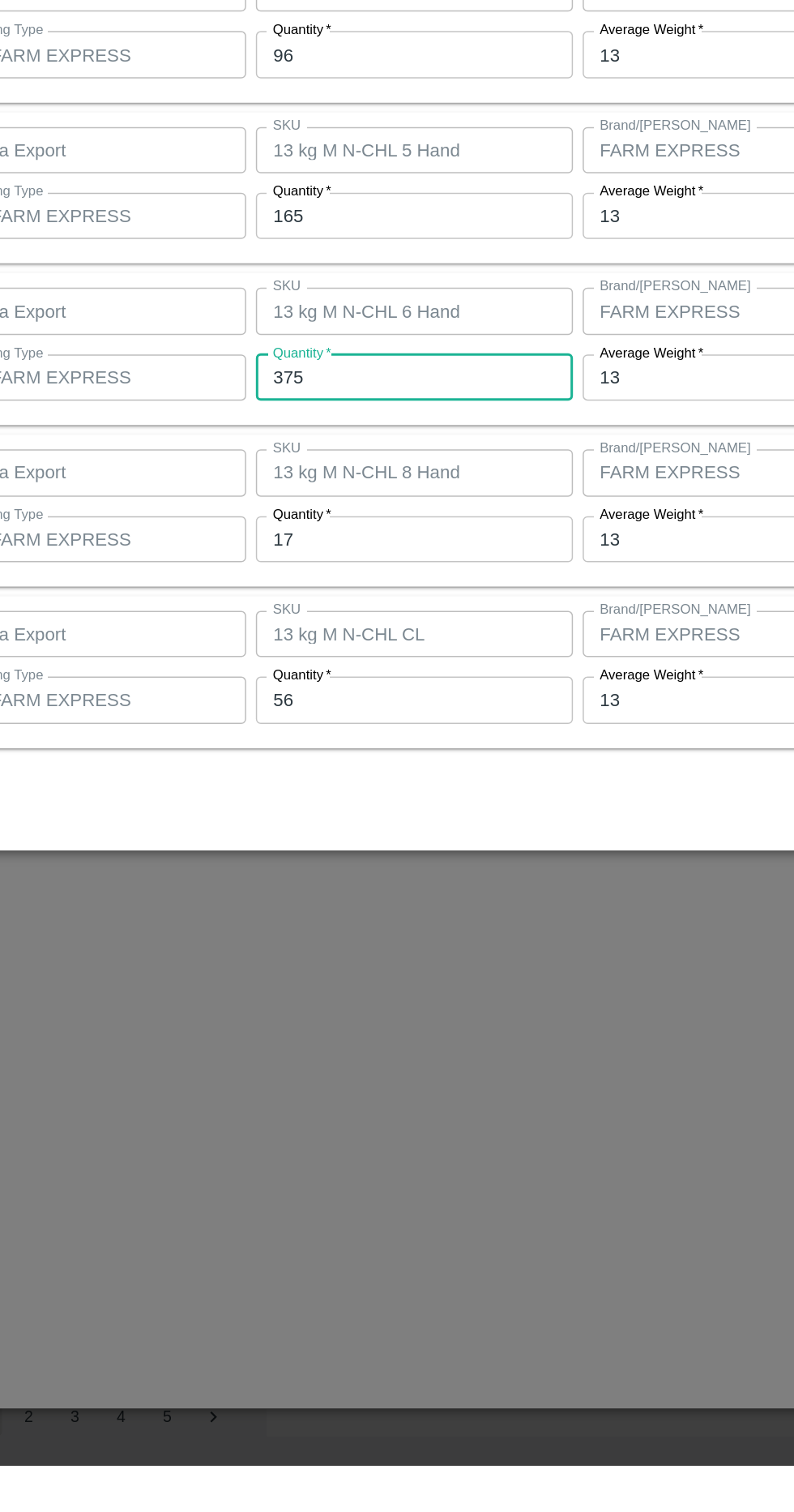
click at [437, 897] on input "17" at bounding box center [367, 894] width 211 height 31
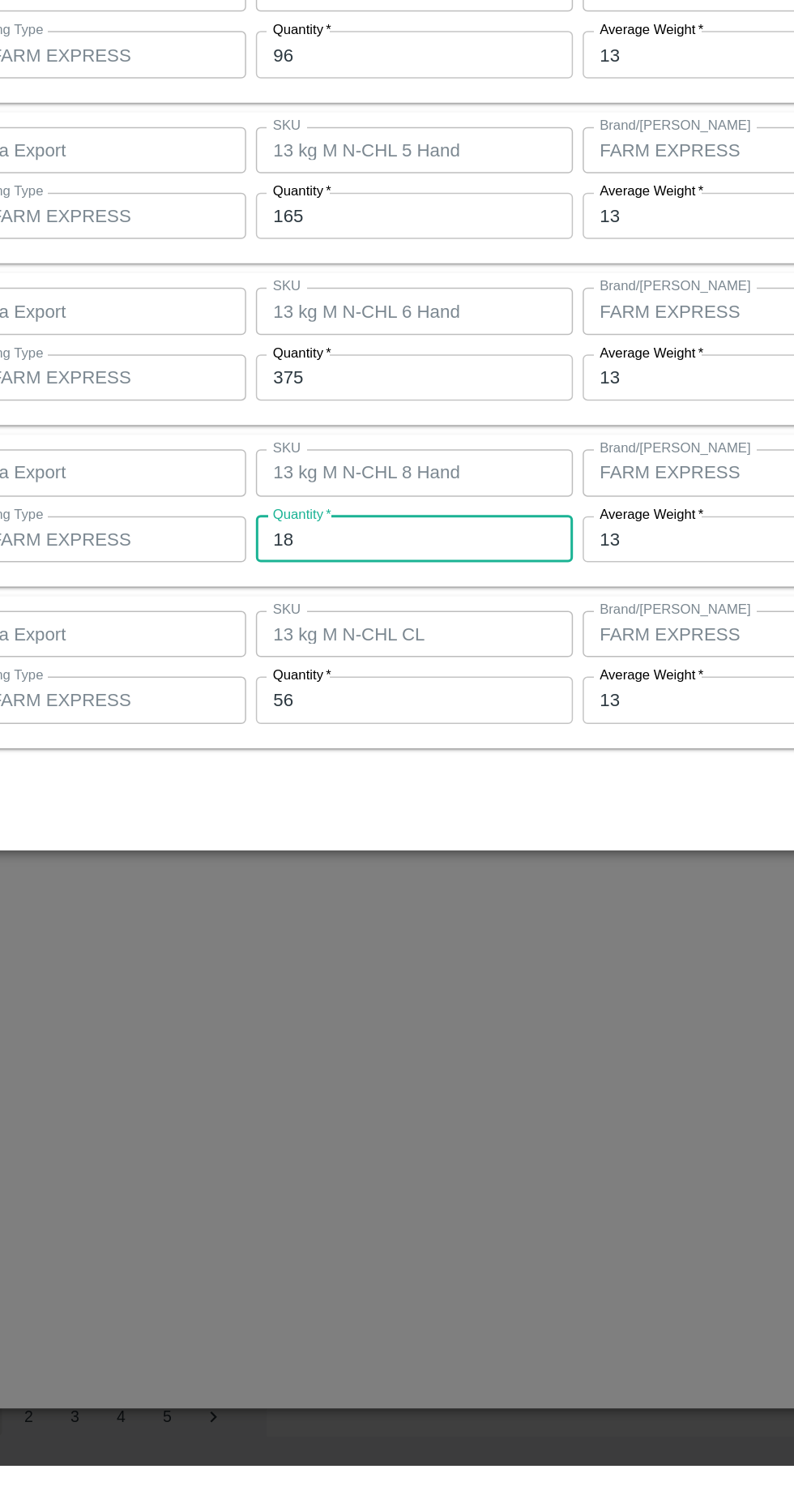
type input "18"
click at [405, 1006] on input "56" at bounding box center [367, 1001] width 211 height 31
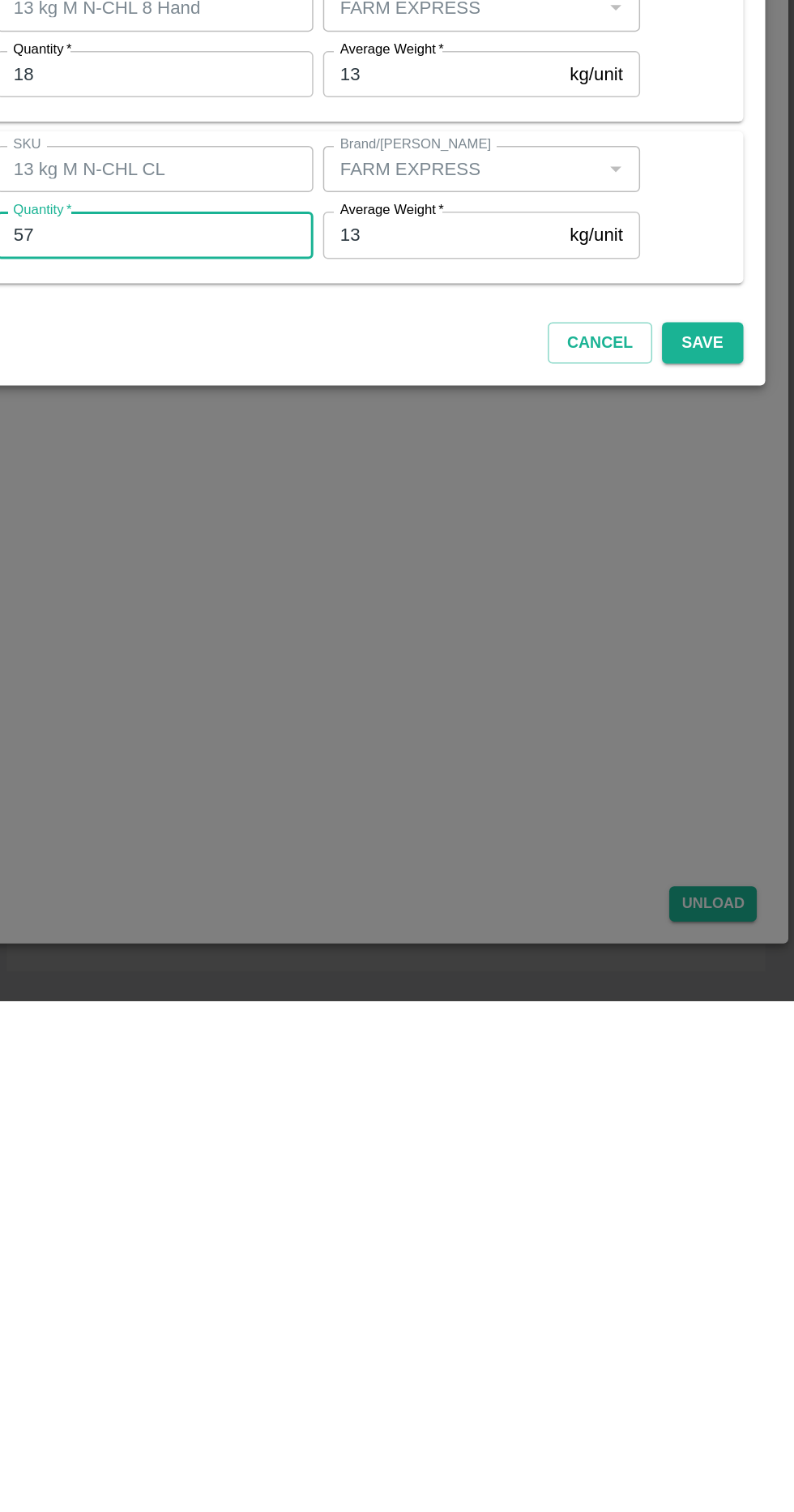
type input "57"
click at [730, 1071] on button "Save" at bounding box center [732, 1074] width 54 height 29
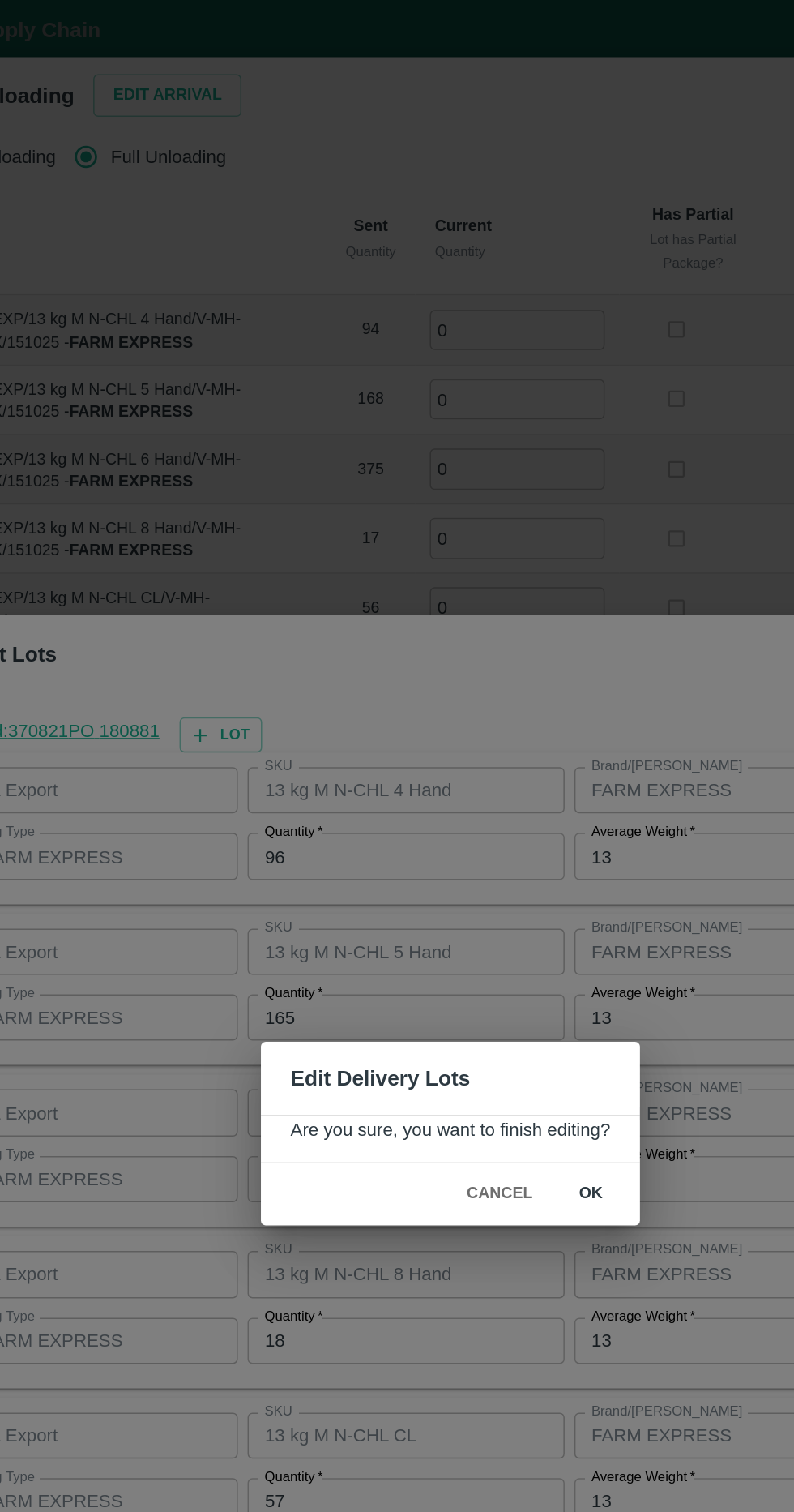
click at [504, 787] on button "ok" at bounding box center [491, 797] width 52 height 29
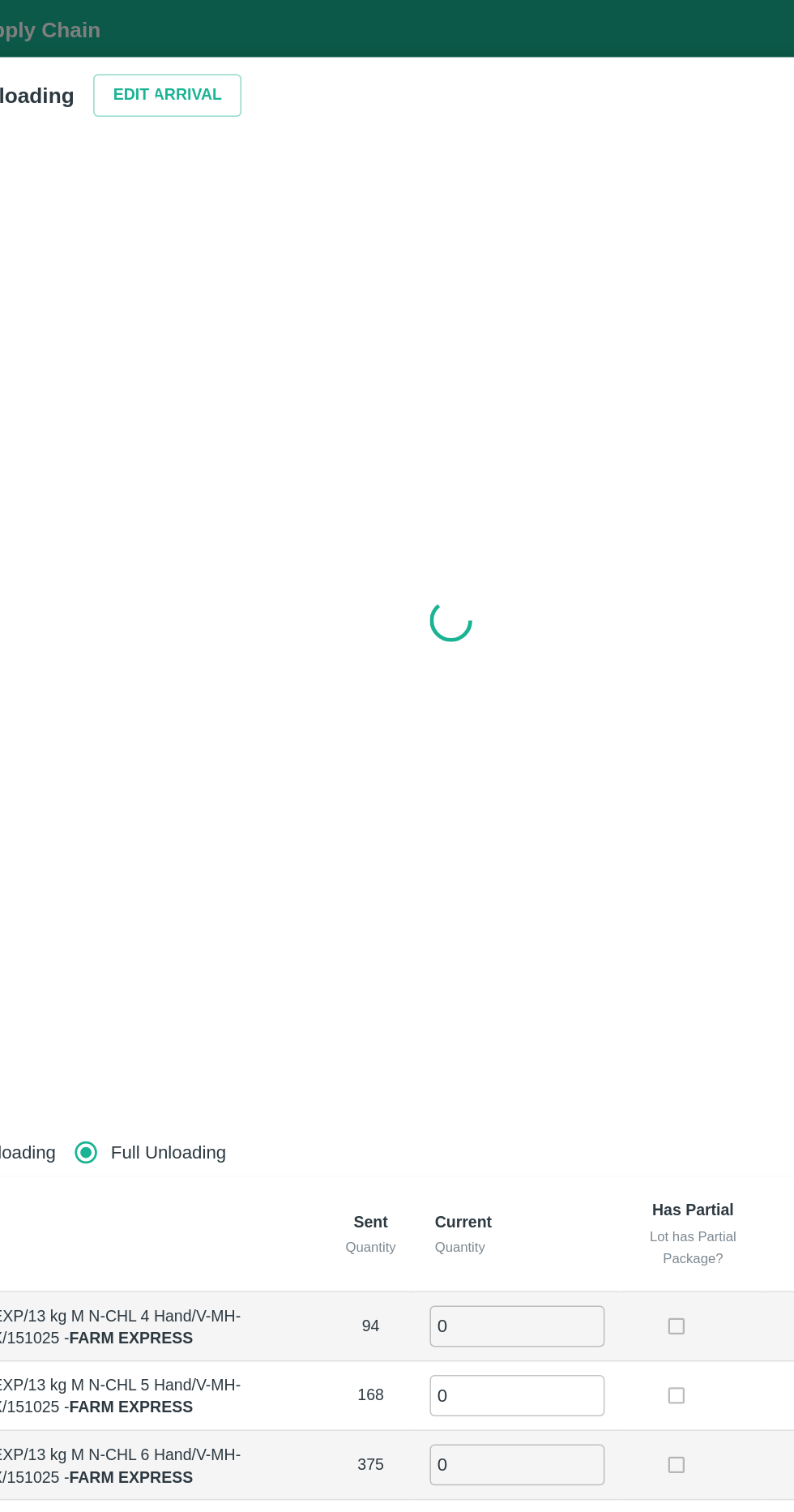
radio input "true"
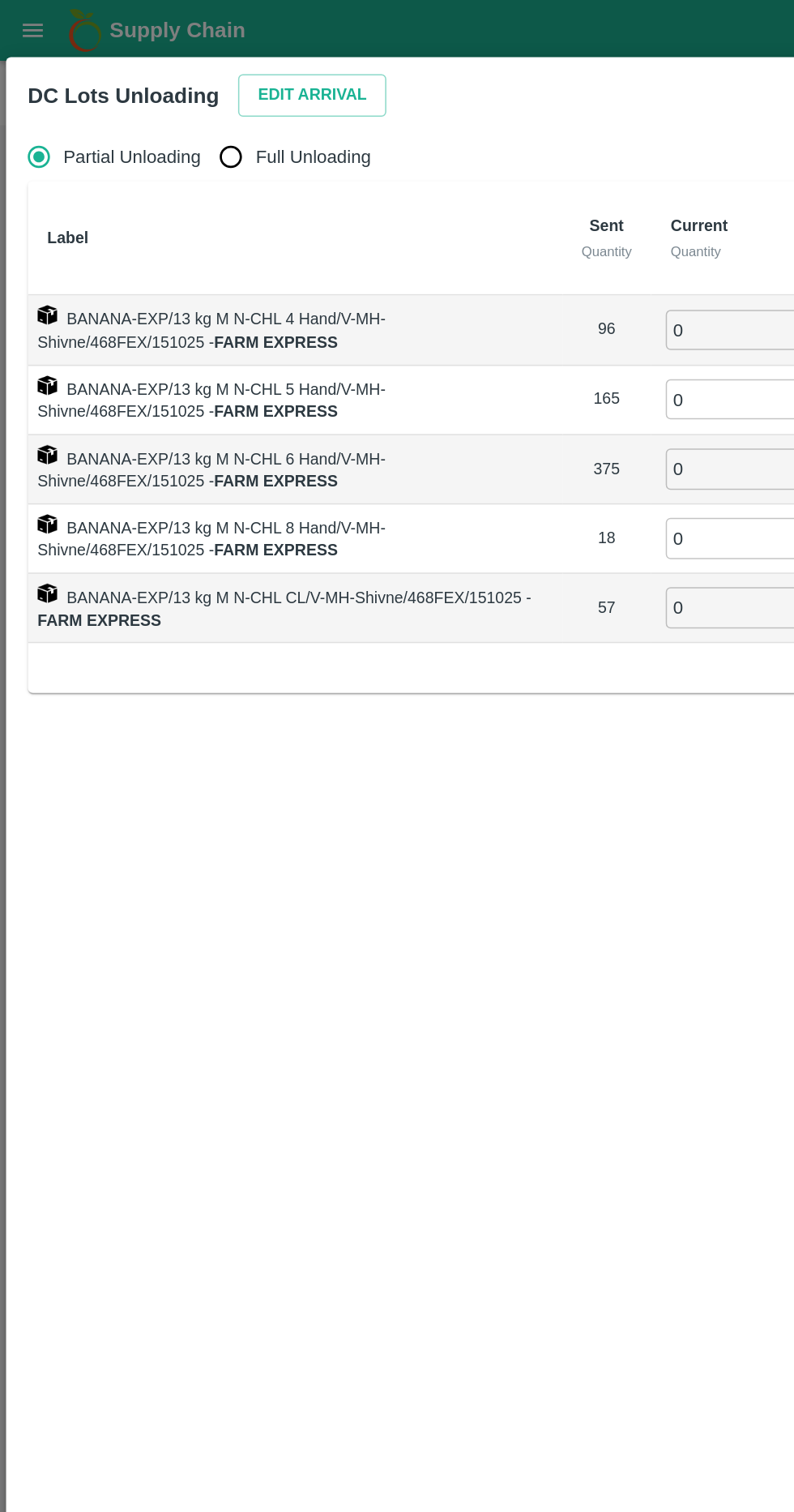
click at [164, 109] on input "Full Unloading" at bounding box center [154, 105] width 33 height 33
radio input "true"
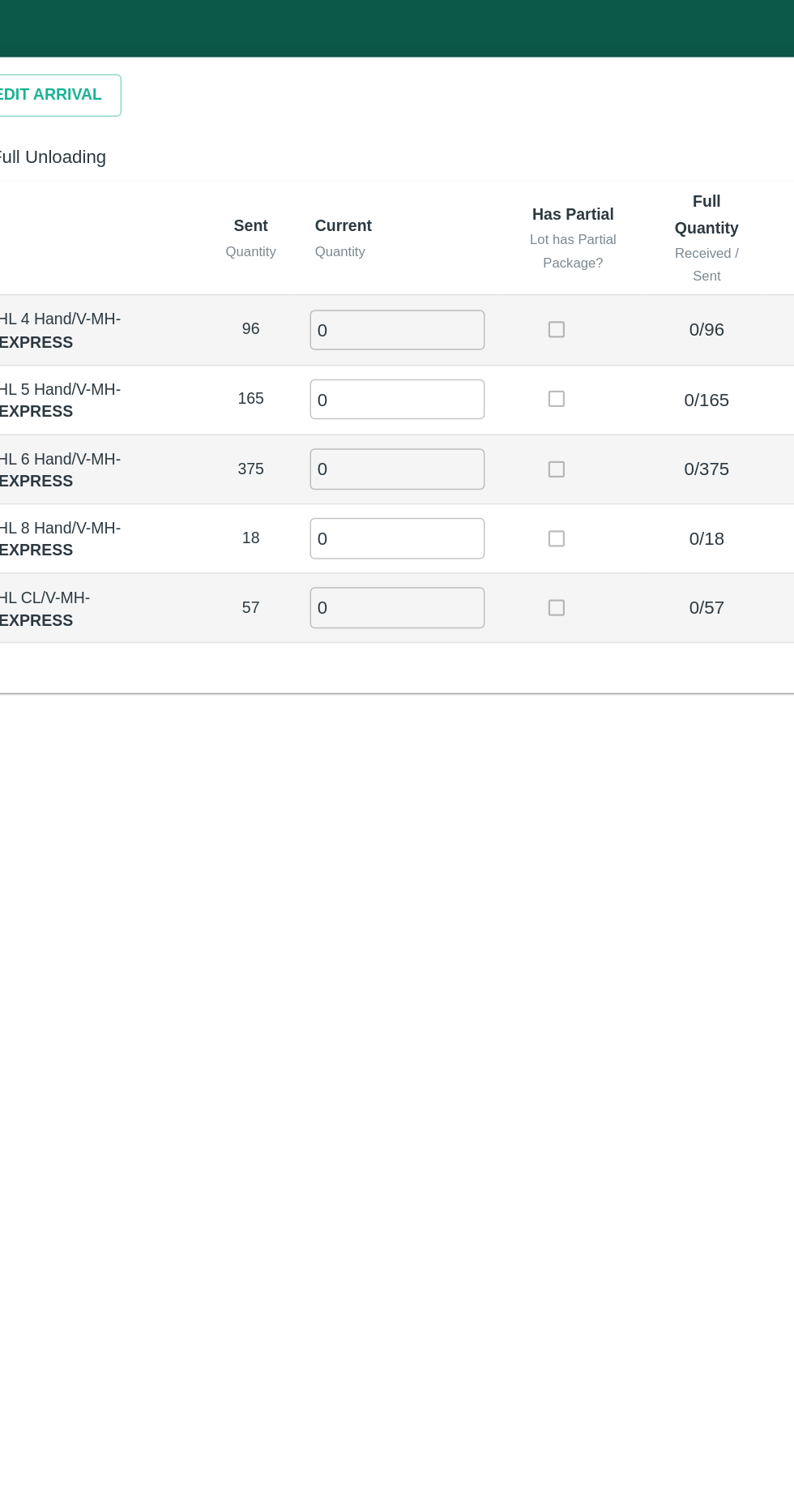
click at [473, 224] on input "0" at bounding box center [441, 220] width 116 height 27
type input "96"
type input "165"
type input "375"
type input "7"
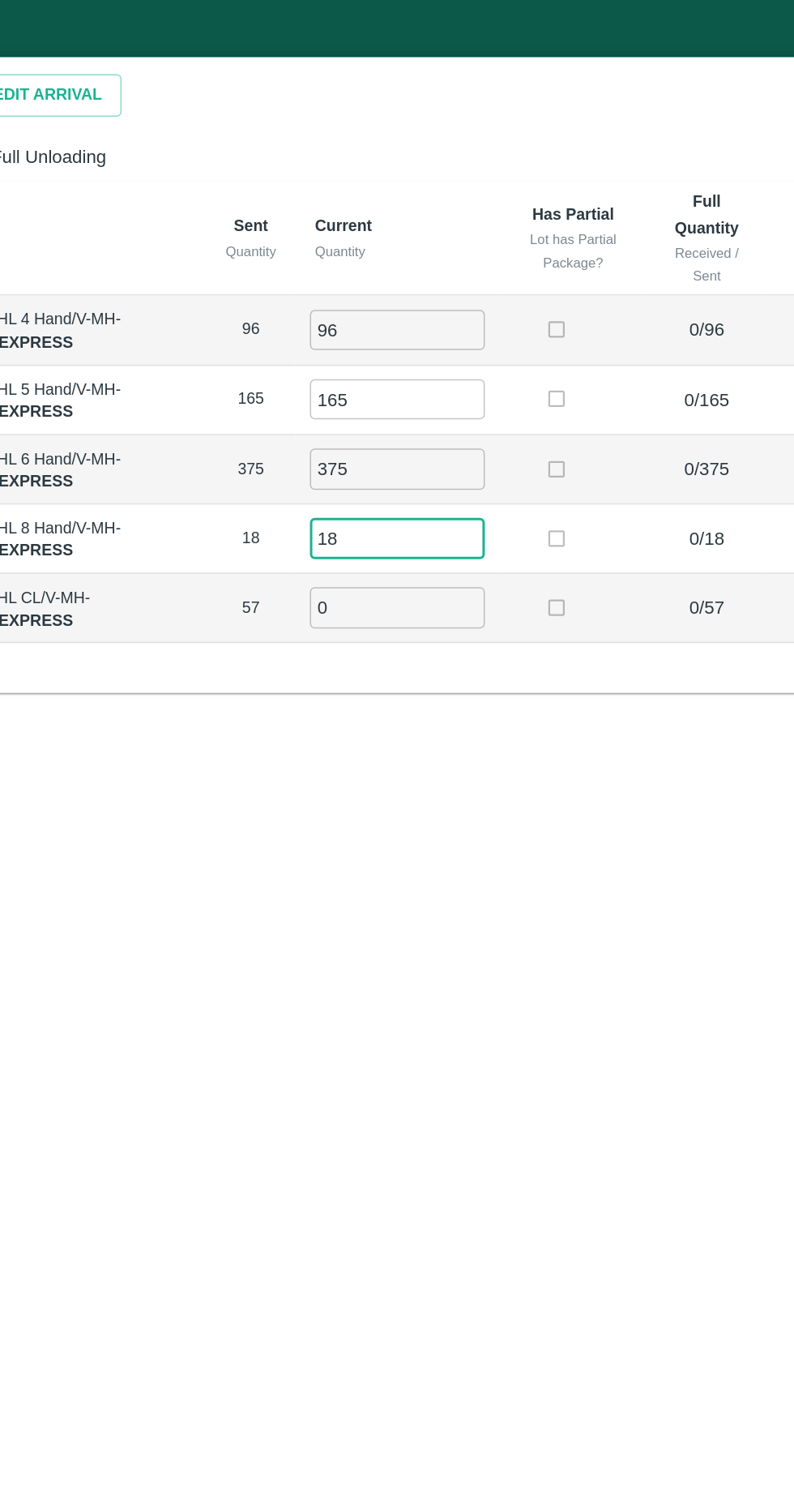
type input "18"
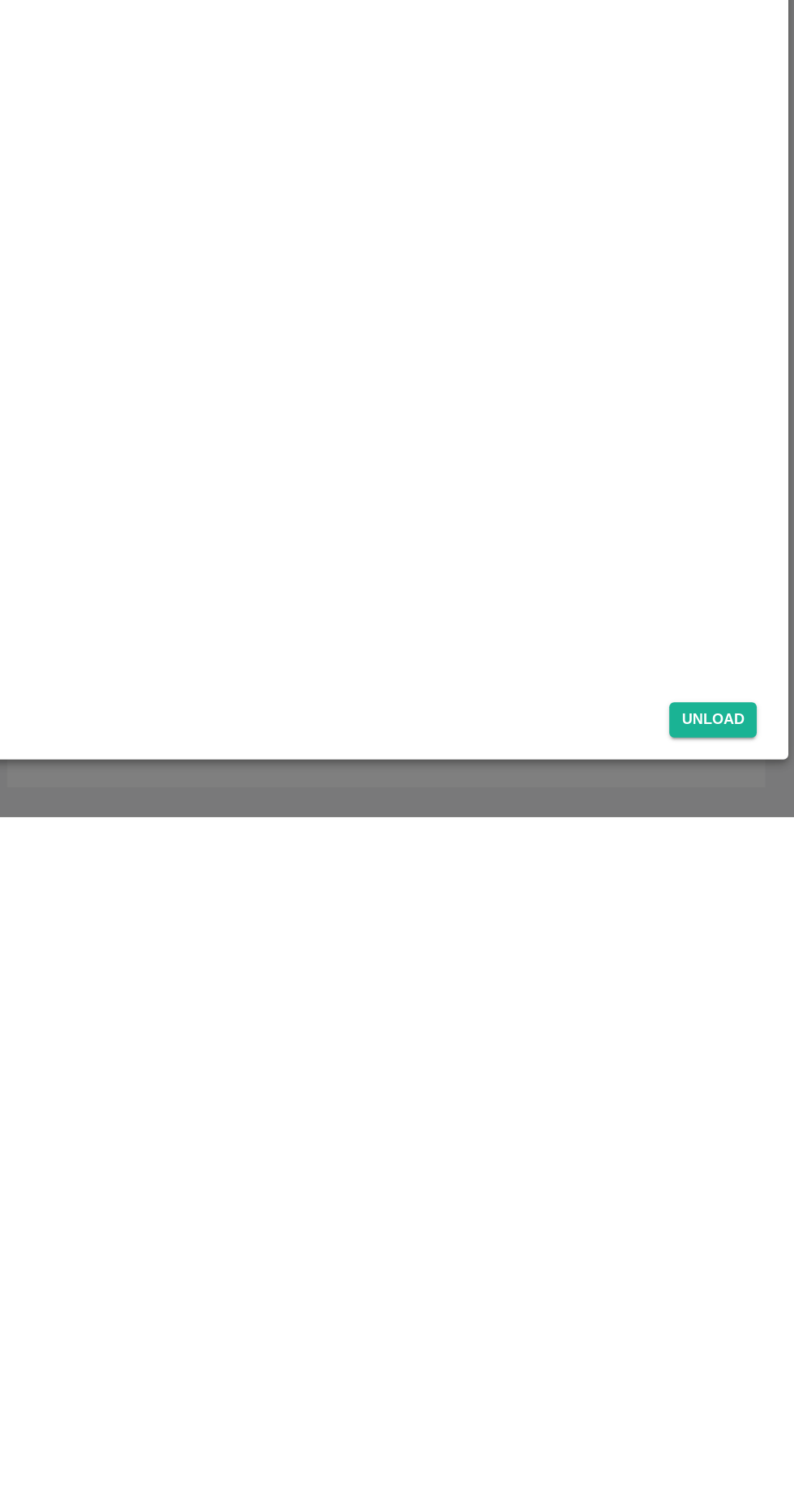
type input "57"
click at [742, 1448] on button "Unload" at bounding box center [740, 1447] width 59 height 23
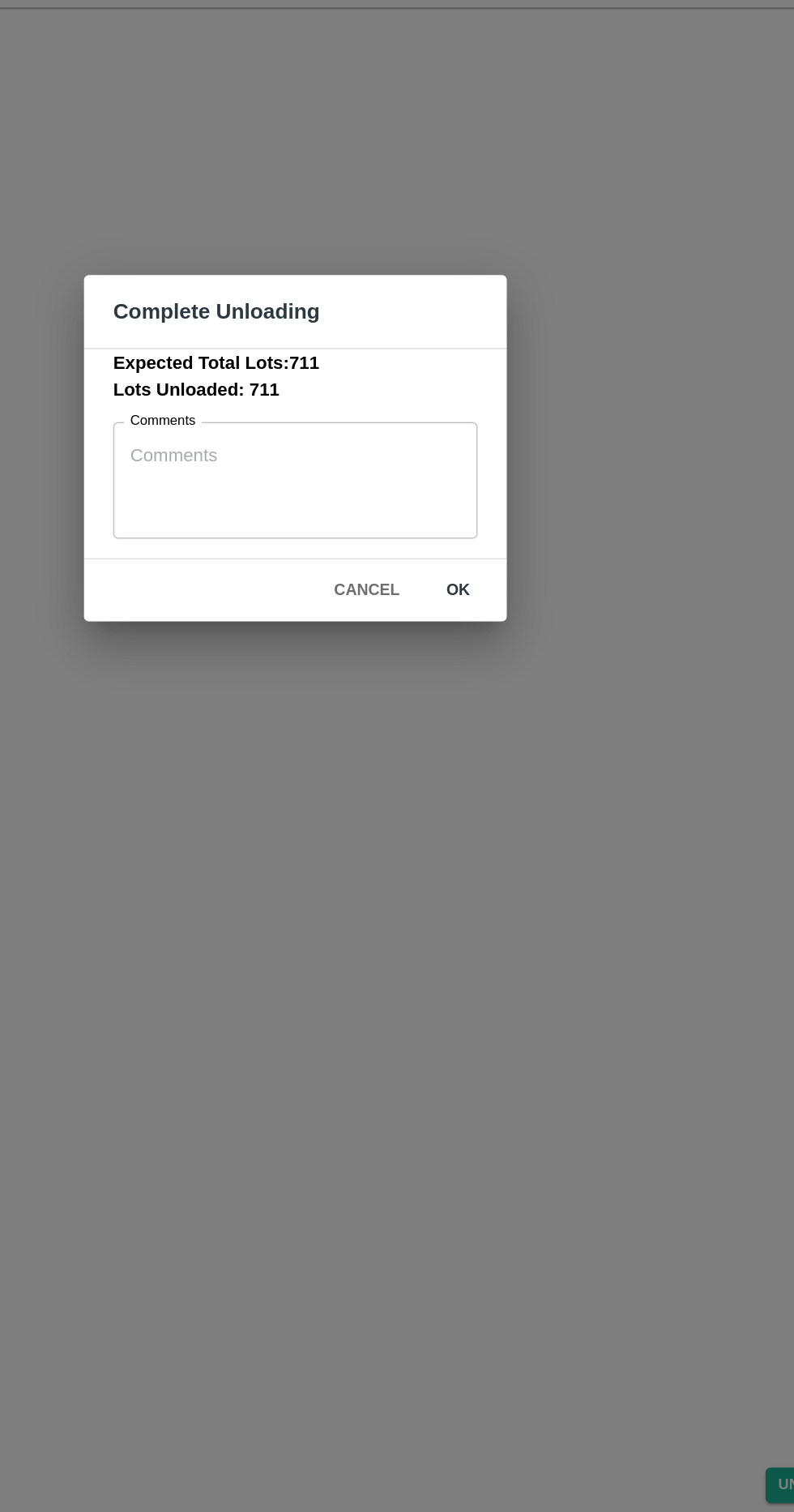
click at [509, 862] on button "ok" at bounding box center [506, 851] width 52 height 29
